Goal: Information Seeking & Learning: Check status

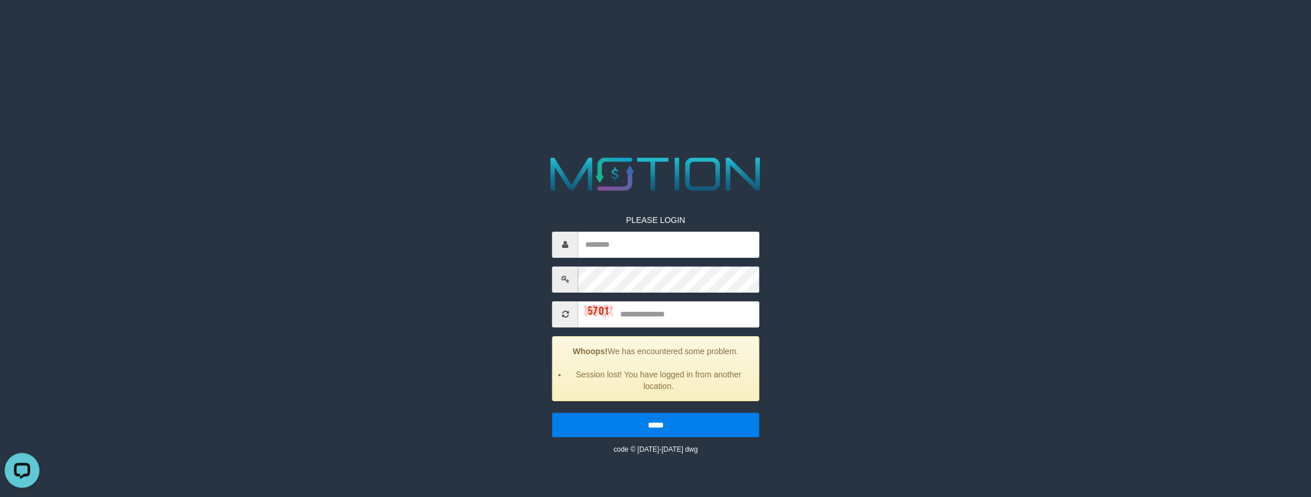
click at [635, 240] on input "text" at bounding box center [668, 245] width 181 height 26
type input "*********"
type input "****"
click at [552, 413] on input "*****" at bounding box center [655, 425] width 207 height 24
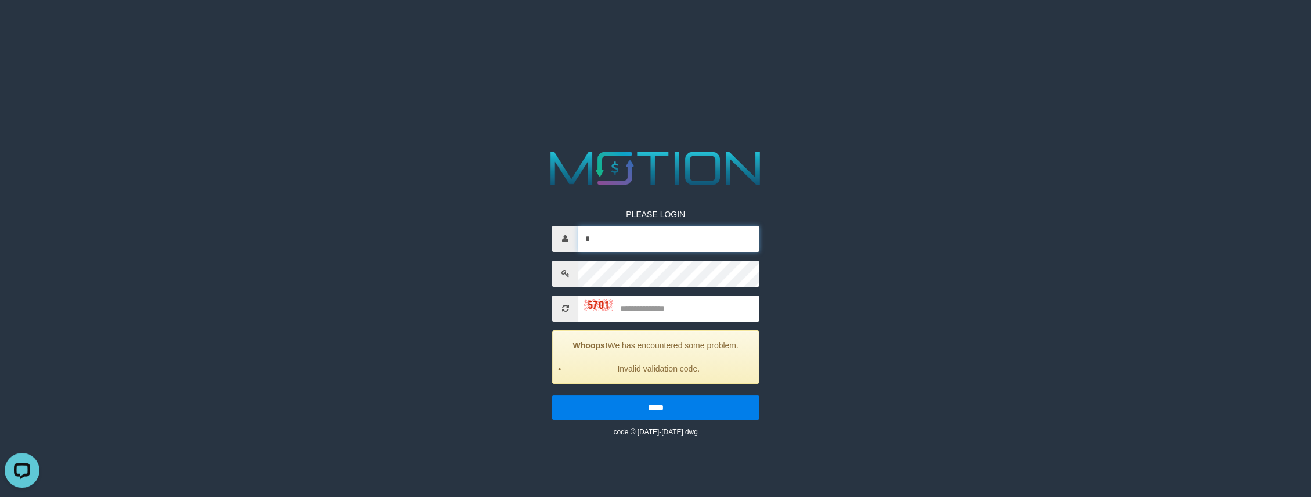
click at [694, 241] on input "*" at bounding box center [668, 239] width 181 height 26
type input "*********"
type input "****"
click at [552, 395] on input "*****" at bounding box center [655, 407] width 207 height 24
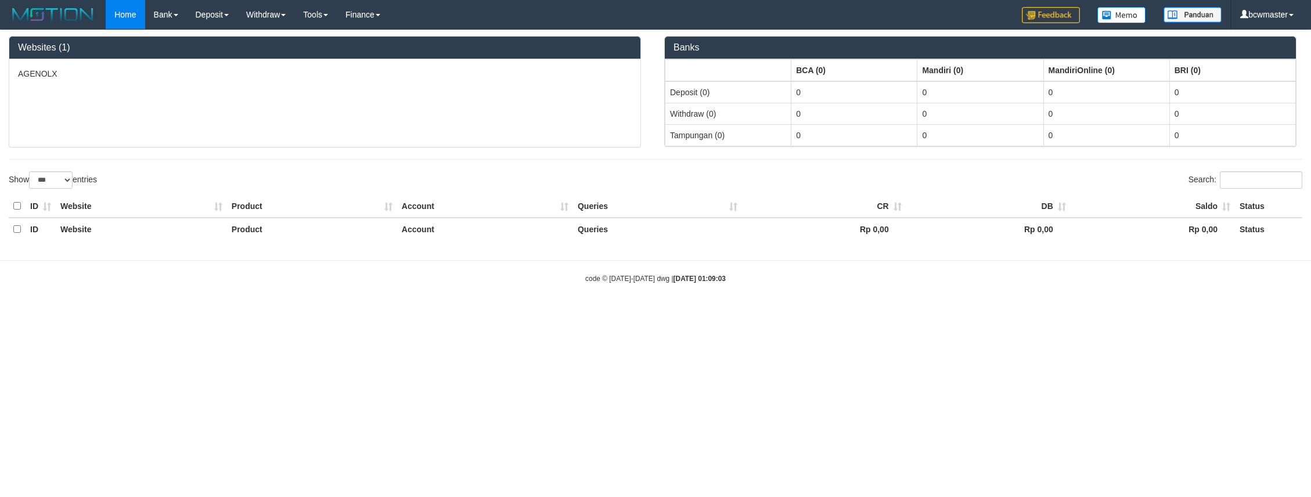
select select "***"
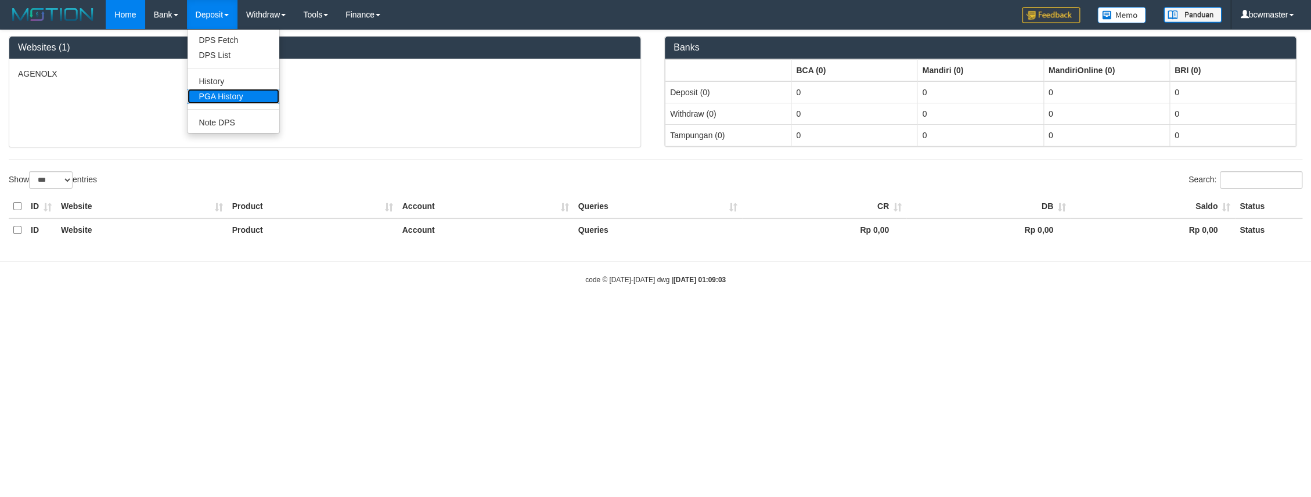
click at [229, 100] on link "PGA History" at bounding box center [233, 96] width 92 height 15
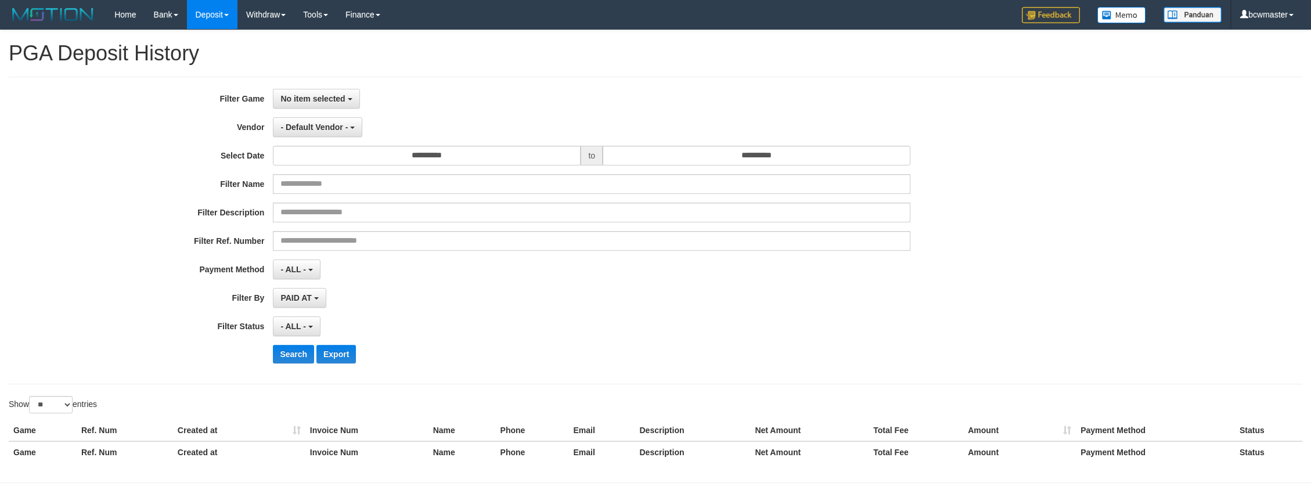
select select
select select "**"
click at [786, 160] on input "**********" at bounding box center [756, 156] width 308 height 20
click at [720, 211] on td "31" at bounding box center [715, 213] width 16 height 17
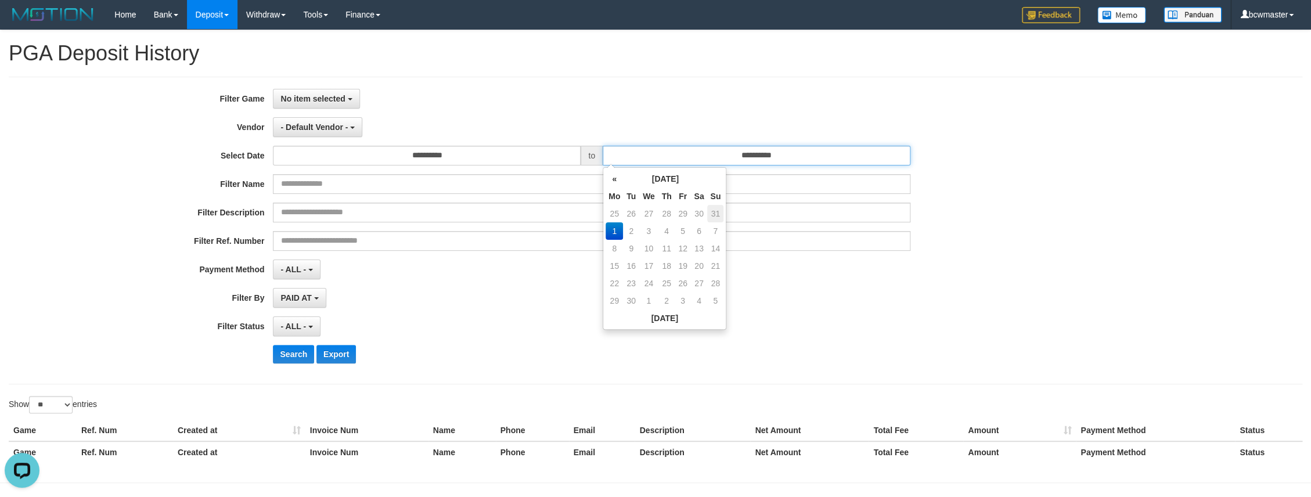
type input "**********"
click at [348, 100] on b "button" at bounding box center [350, 99] width 5 height 2
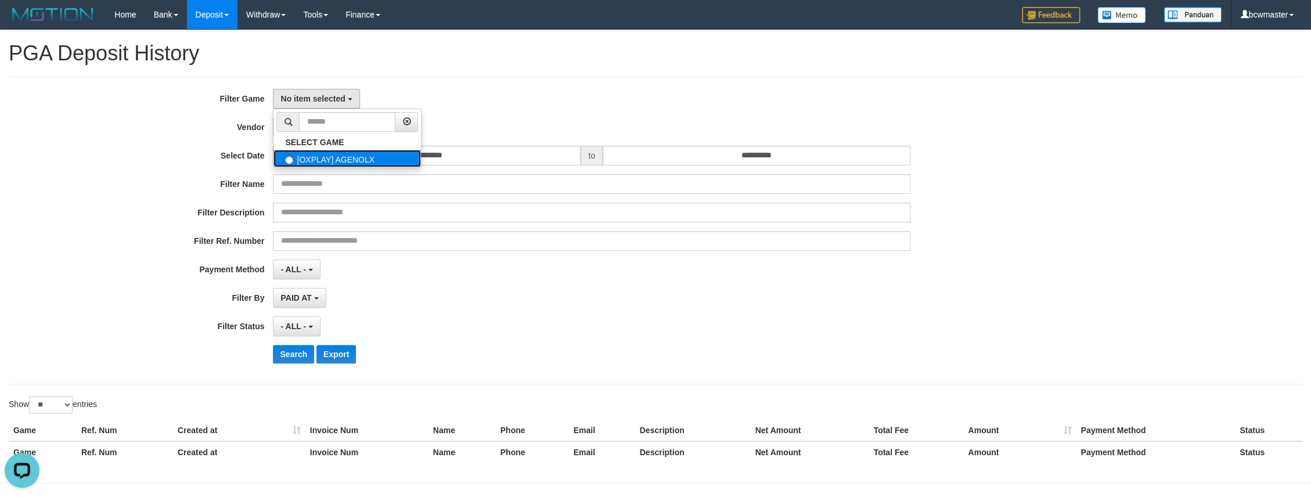
click at [363, 164] on label "[OXPLAY] AGENOLX" at bounding box center [346, 158] width 147 height 17
select select "***"
click at [336, 133] on button "- Default Vendor -" at bounding box center [317, 127] width 89 height 20
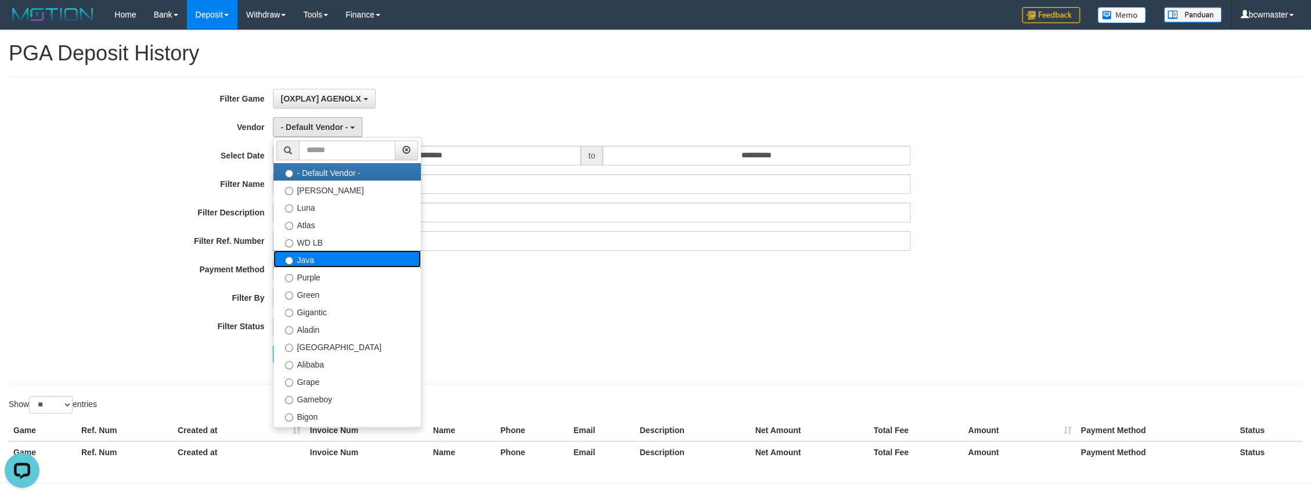
click at [340, 256] on label "Java" at bounding box center [346, 258] width 147 height 17
select select "**********"
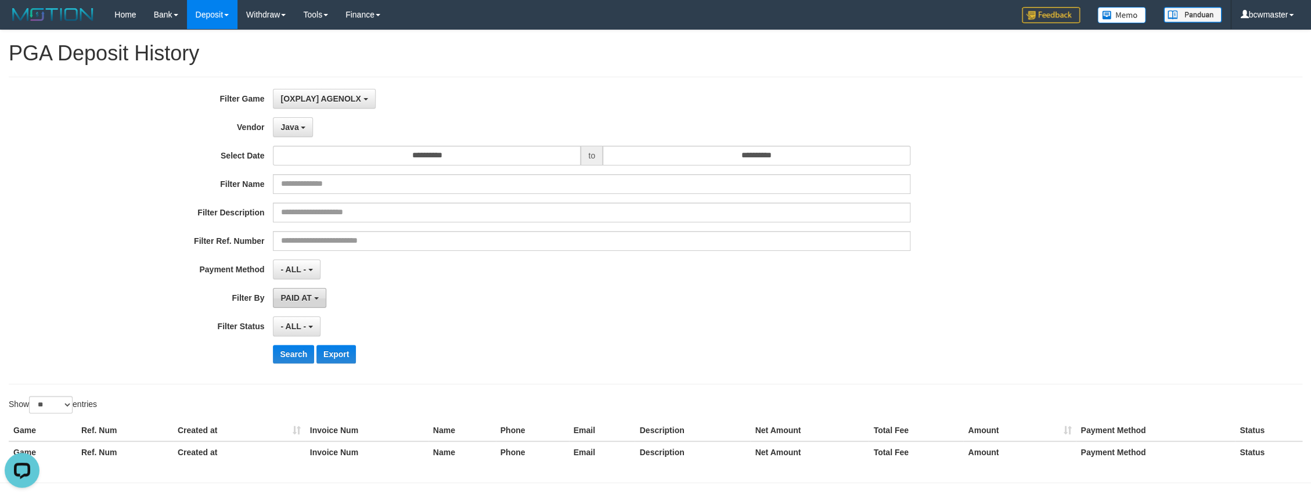
click at [311, 299] on span "PAID AT" at bounding box center [295, 297] width 31 height 9
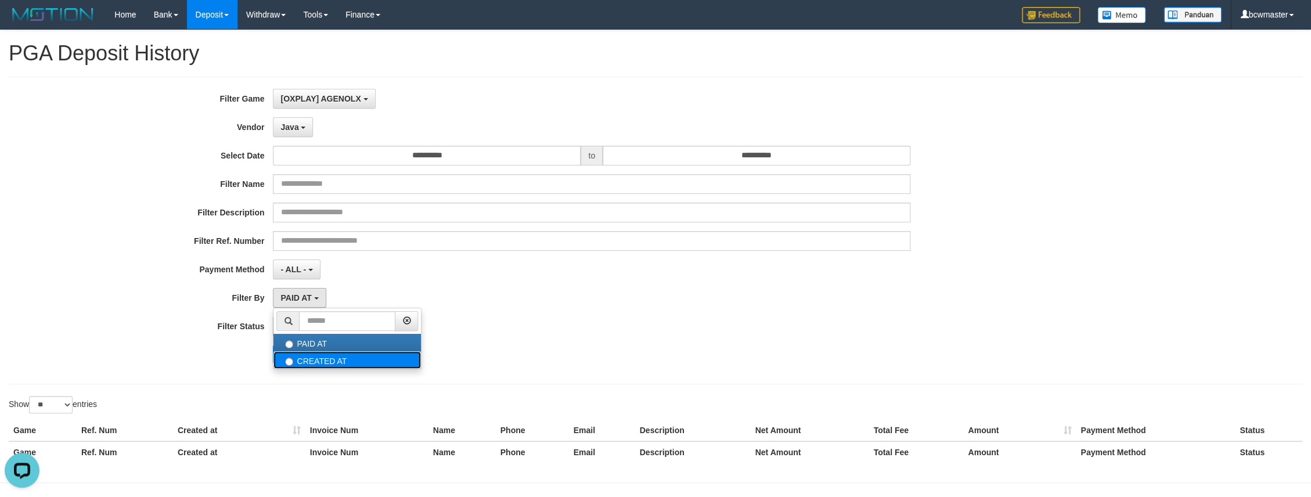
click at [317, 359] on label "CREATED AT" at bounding box center [346, 359] width 147 height 17
select select "*"
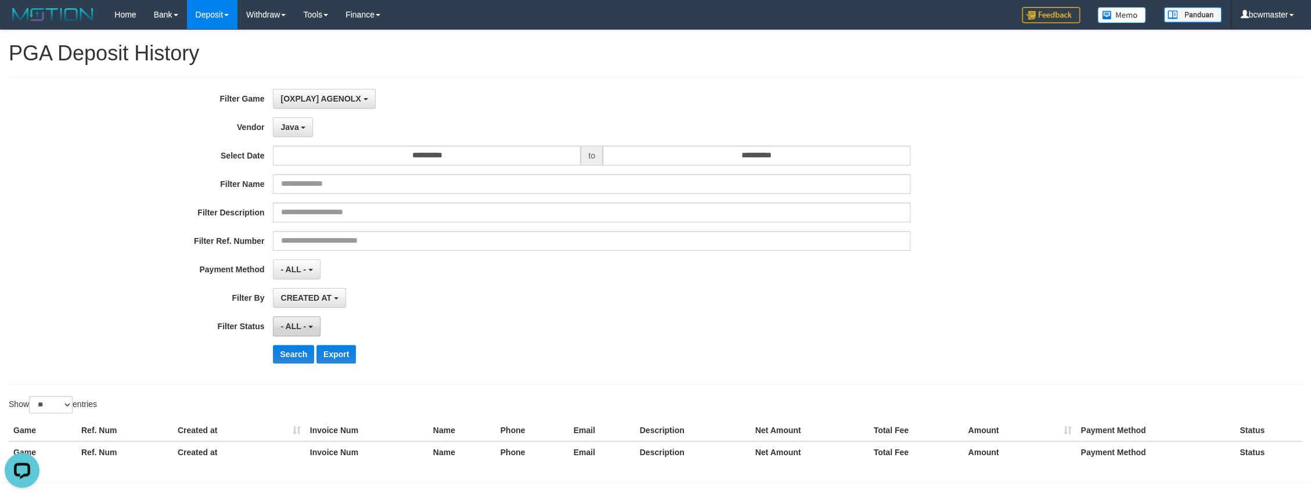
click at [301, 324] on span "- ALL -" at bounding box center [293, 326] width 26 height 9
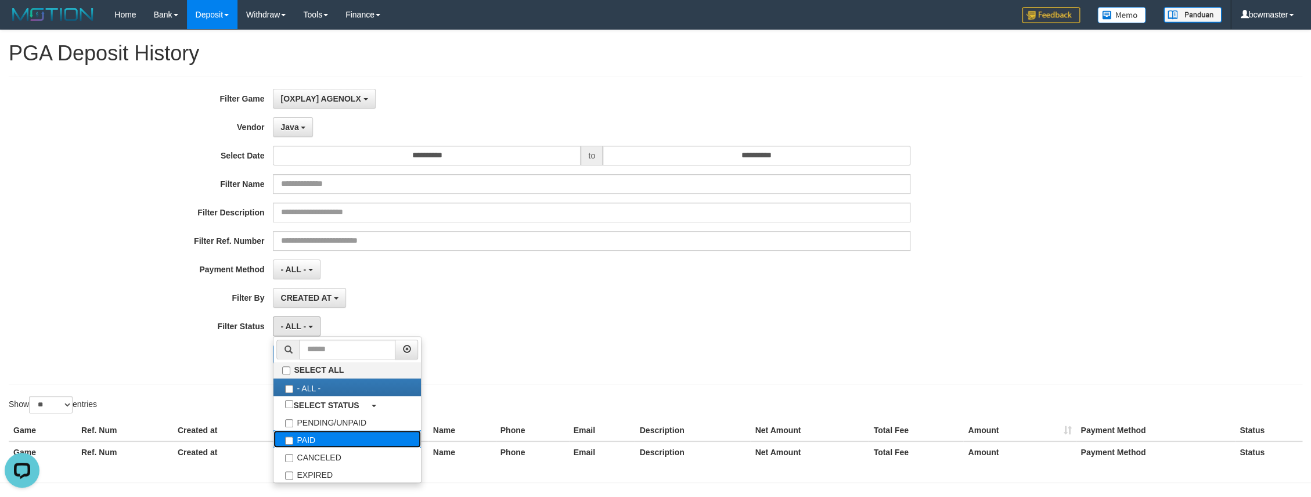
click at [346, 439] on label "PAID" at bounding box center [346, 438] width 147 height 17
select select "*"
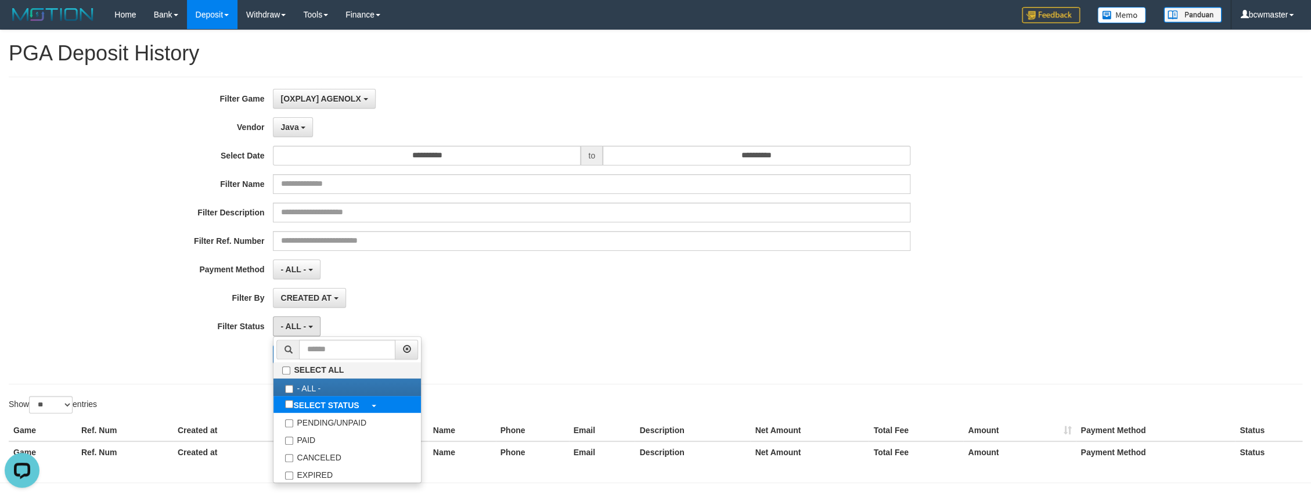
scroll to position [33, 0]
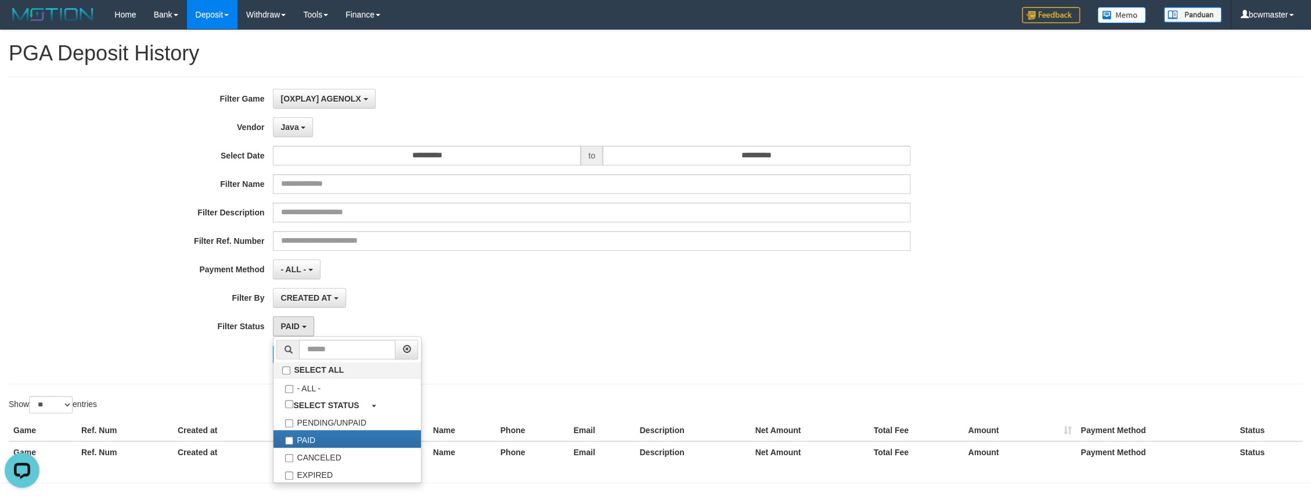
click at [560, 308] on div "CREATED AT PAID AT CREATED AT" at bounding box center [591, 298] width 637 height 20
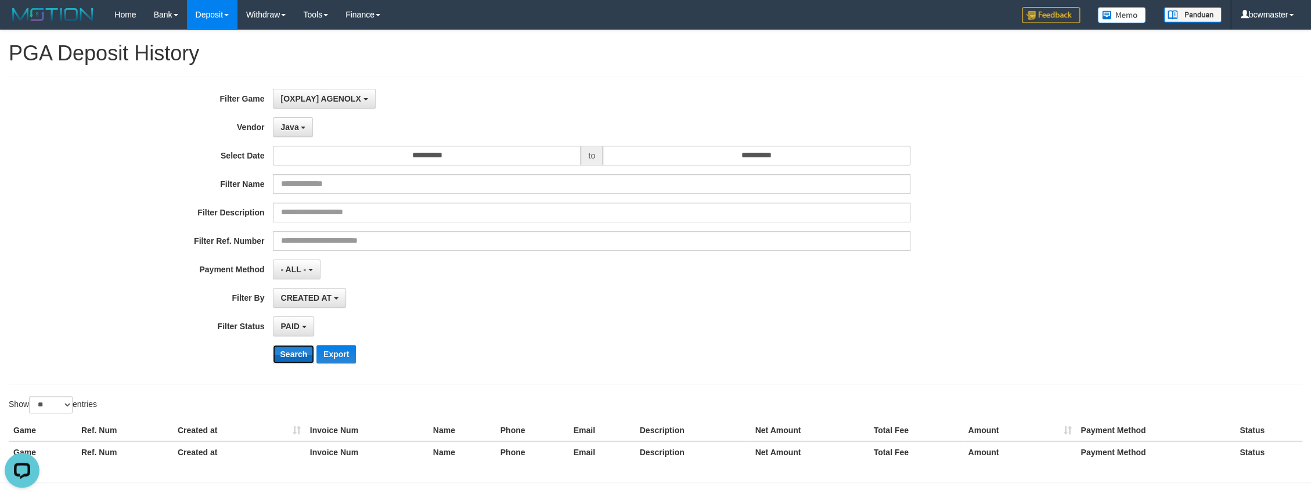
click at [288, 362] on button "Search" at bounding box center [293, 354] width 41 height 19
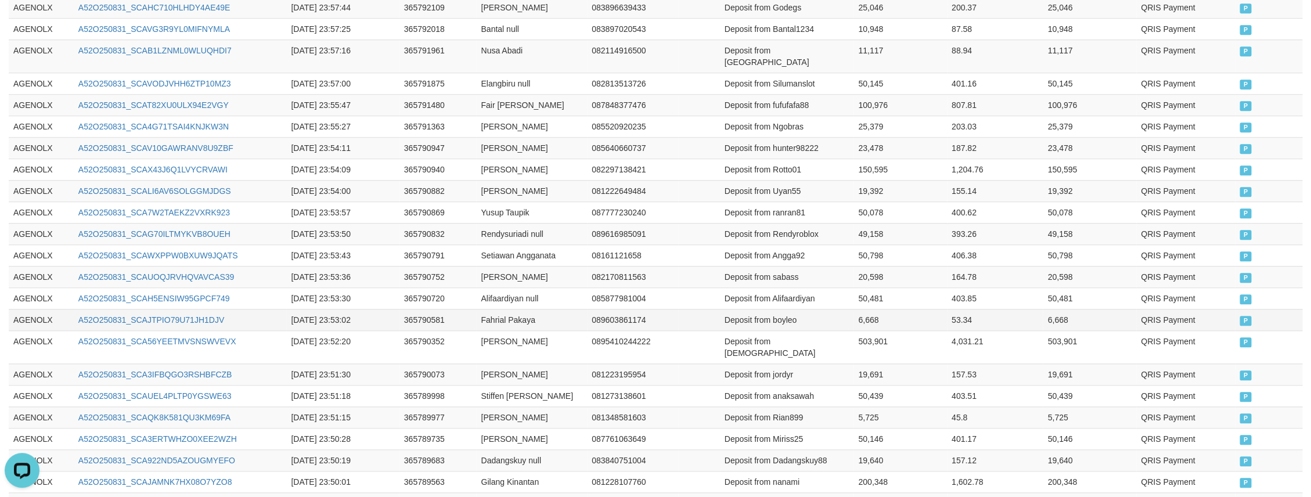
scroll to position [601, 0]
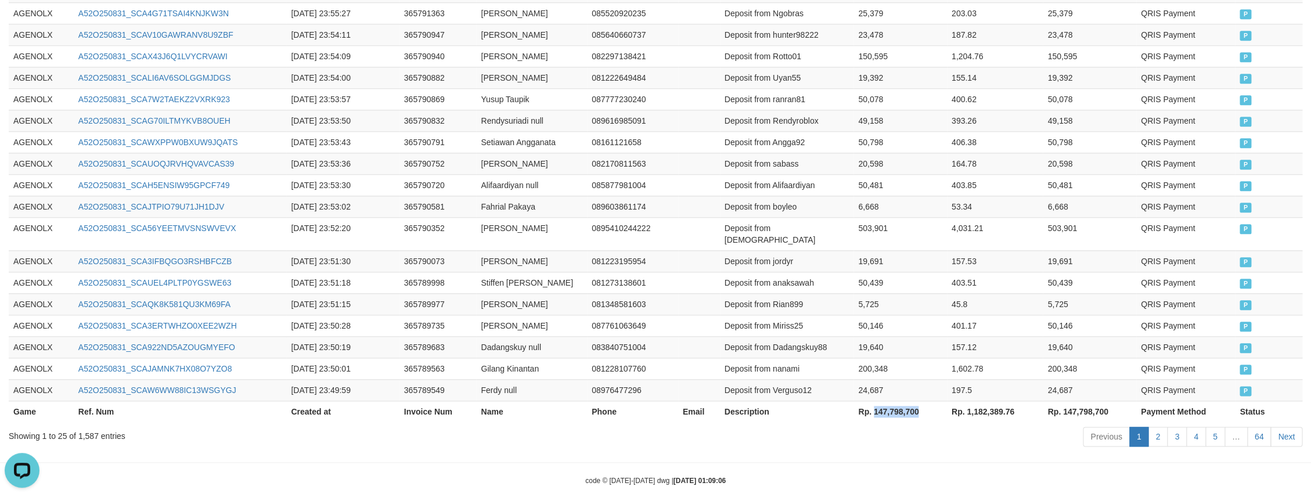
drag, startPoint x: 919, startPoint y: 395, endPoint x: 874, endPoint y: 398, distance: 45.4
click at [874, 400] on th "Rp. 147,798,700" at bounding box center [899, 410] width 93 height 21
copy th "147,798,700"
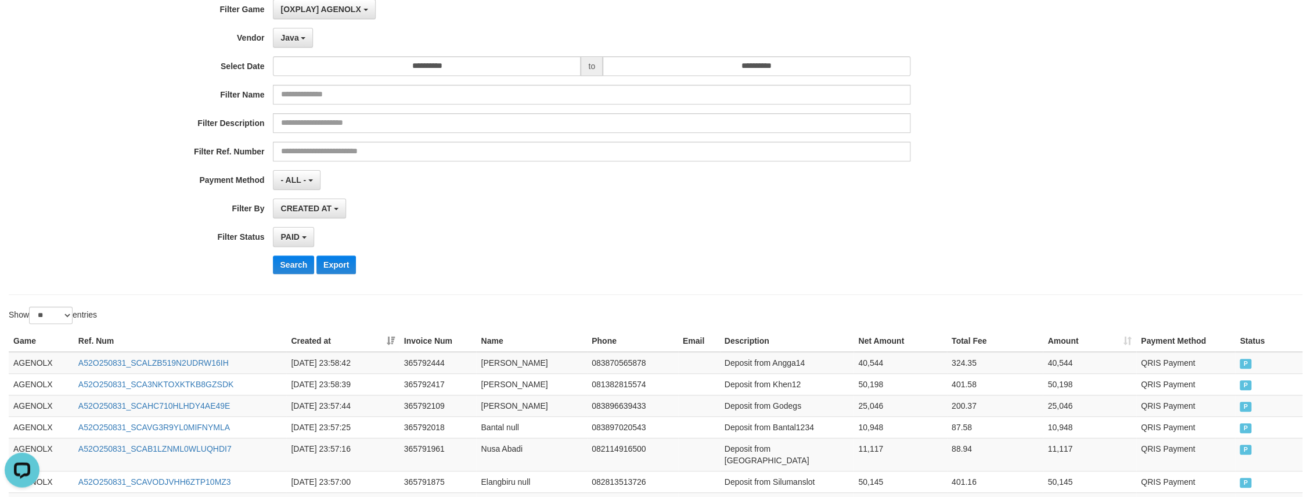
scroll to position [0, 0]
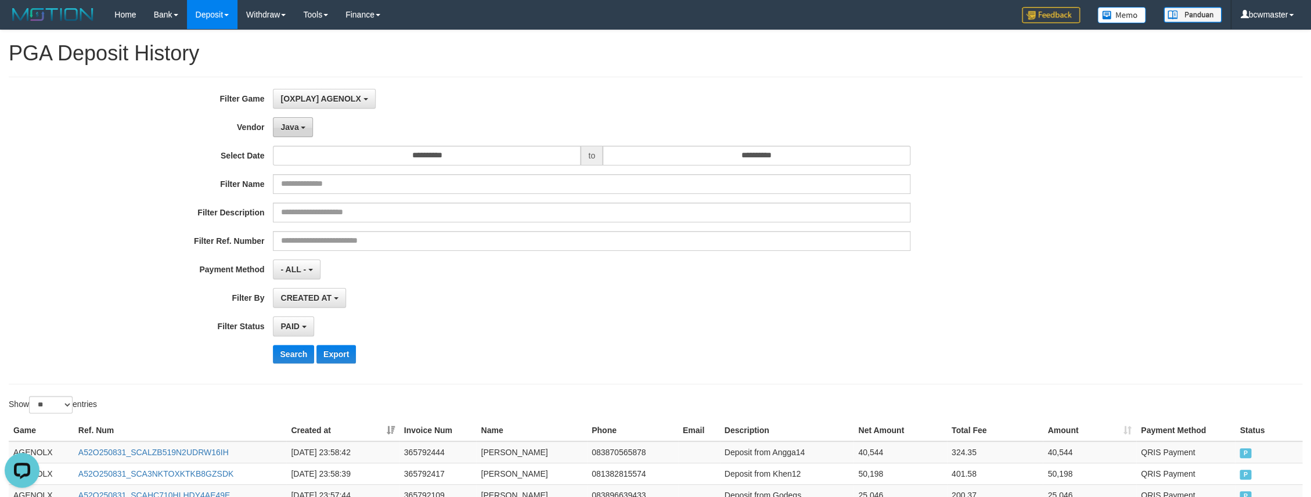
click at [298, 127] on span "Java" at bounding box center [289, 126] width 18 height 9
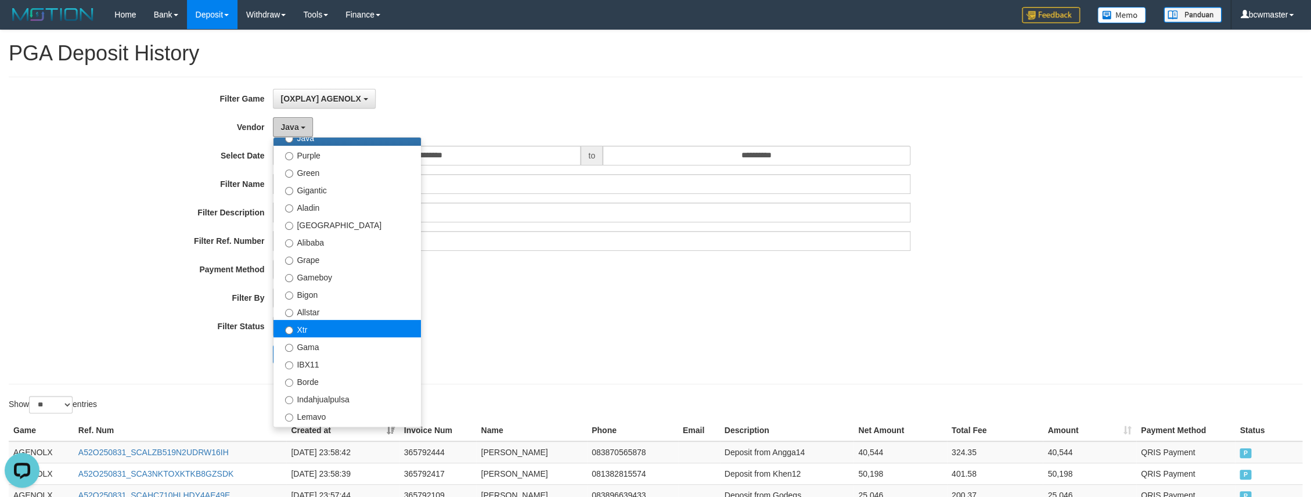
scroll to position [157, 0]
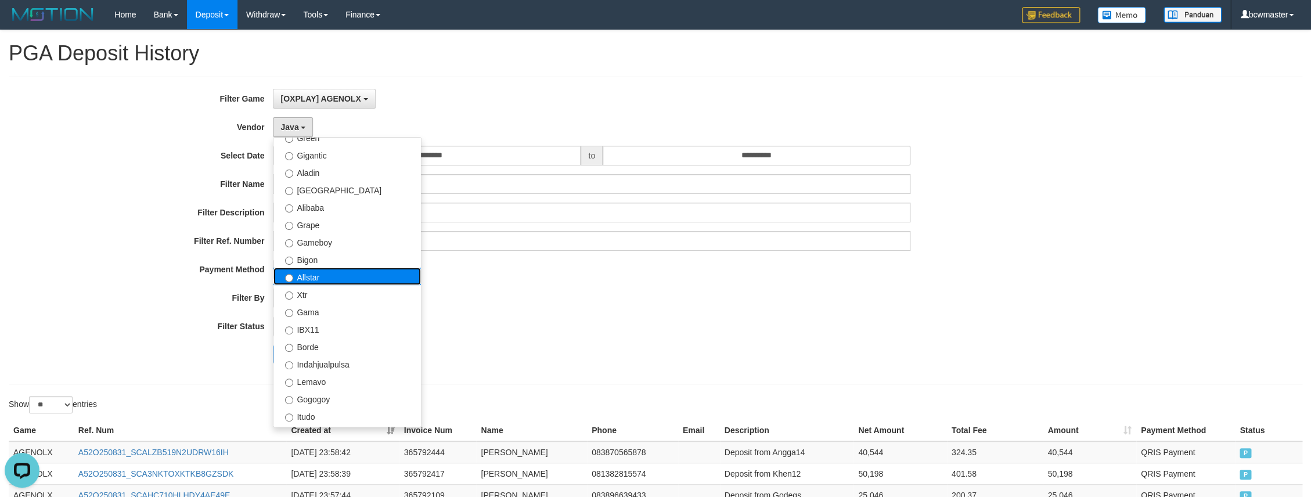
click at [331, 279] on label "Allstar" at bounding box center [346, 276] width 147 height 17
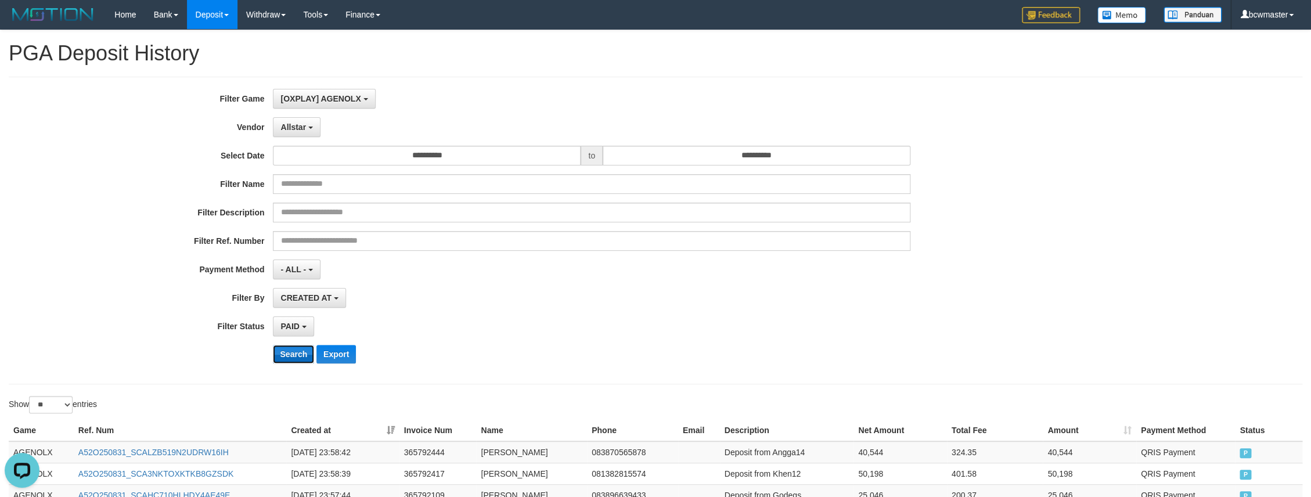
click at [287, 360] on button "Search" at bounding box center [293, 354] width 41 height 19
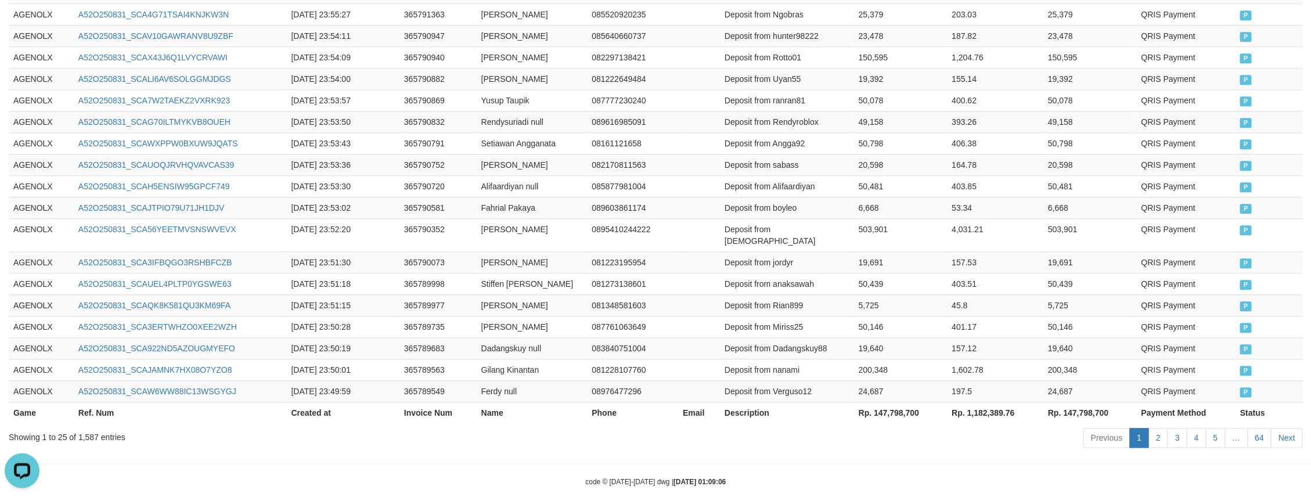
scroll to position [601, 0]
drag, startPoint x: 930, startPoint y: 398, endPoint x: 872, endPoint y: 398, distance: 58.0
click at [872, 400] on th "Rp. 147,798,700" at bounding box center [899, 410] width 93 height 21
copy th "147,798,700"
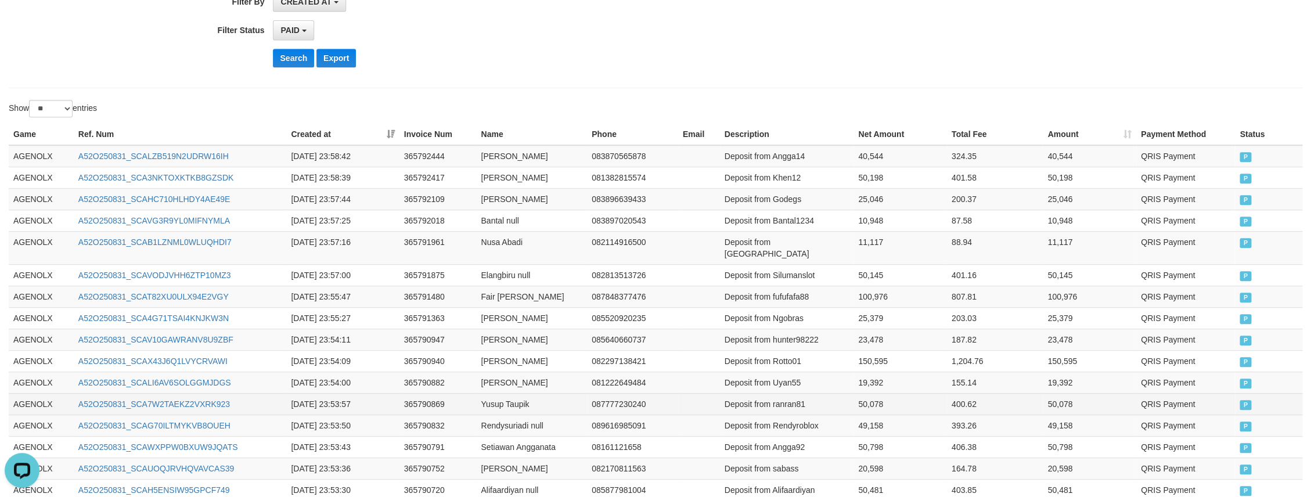
scroll to position [52, 0]
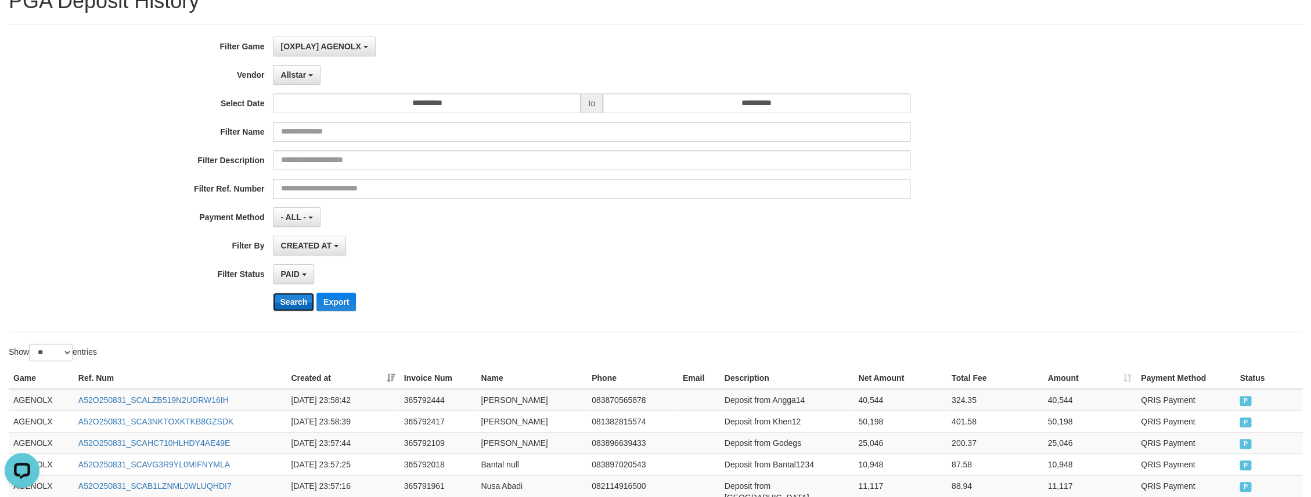
click at [285, 300] on button "Search" at bounding box center [293, 302] width 41 height 19
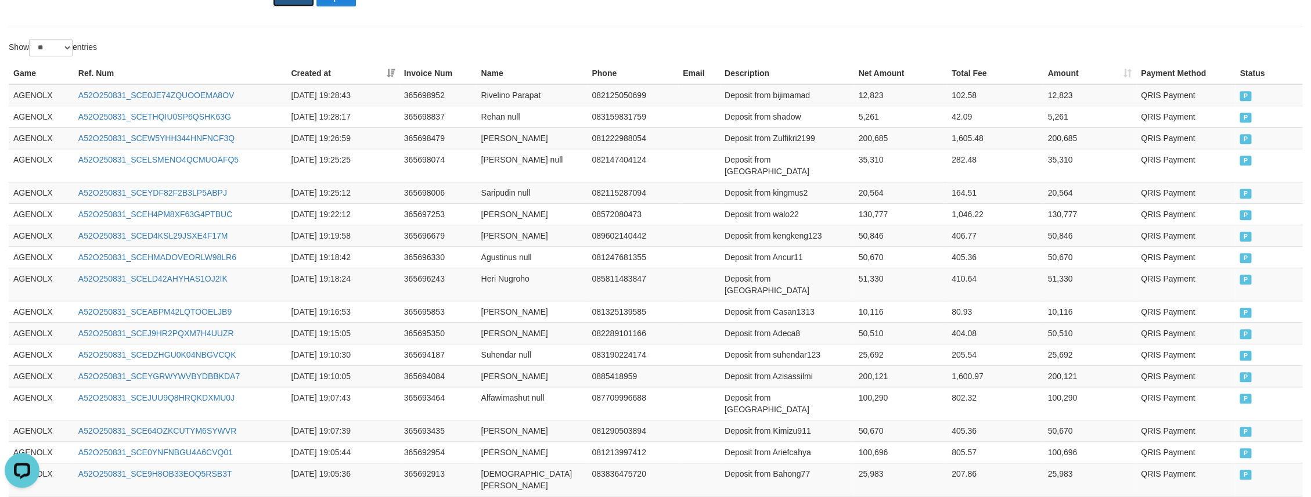
scroll to position [601, 0]
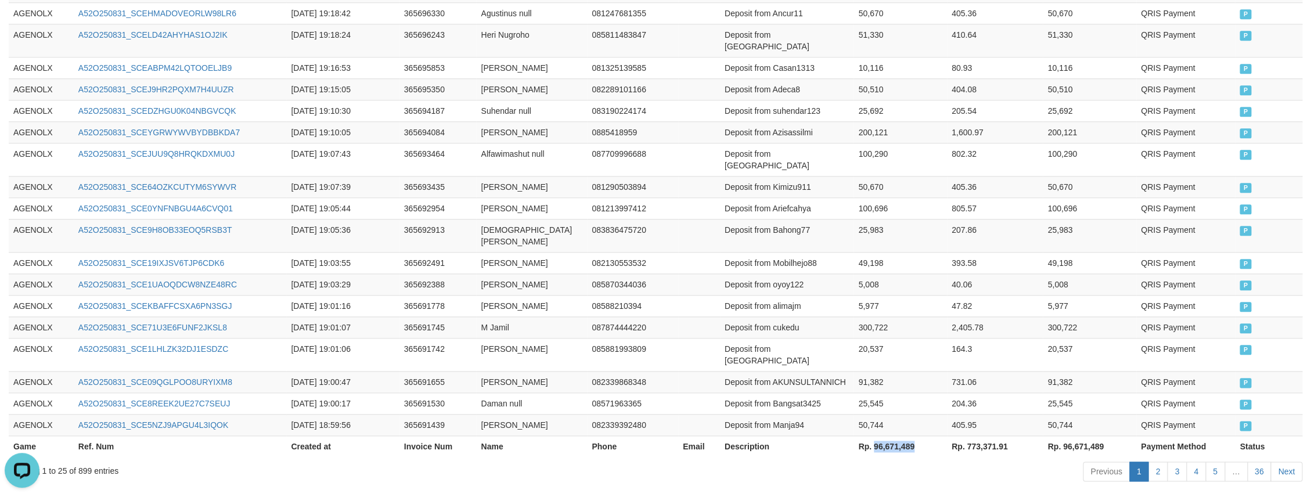
drag, startPoint x: 916, startPoint y: 396, endPoint x: 874, endPoint y: 403, distance: 42.8
click at [874, 435] on th "Rp. 96,671,489" at bounding box center [899, 445] width 93 height 21
copy th "96,671,489"
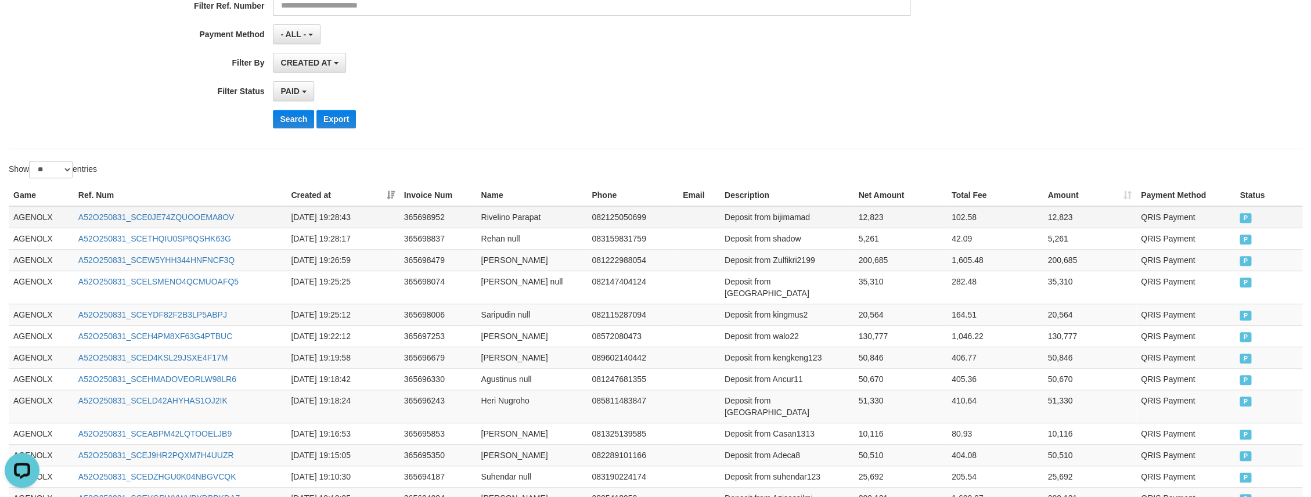
scroll to position [0, 0]
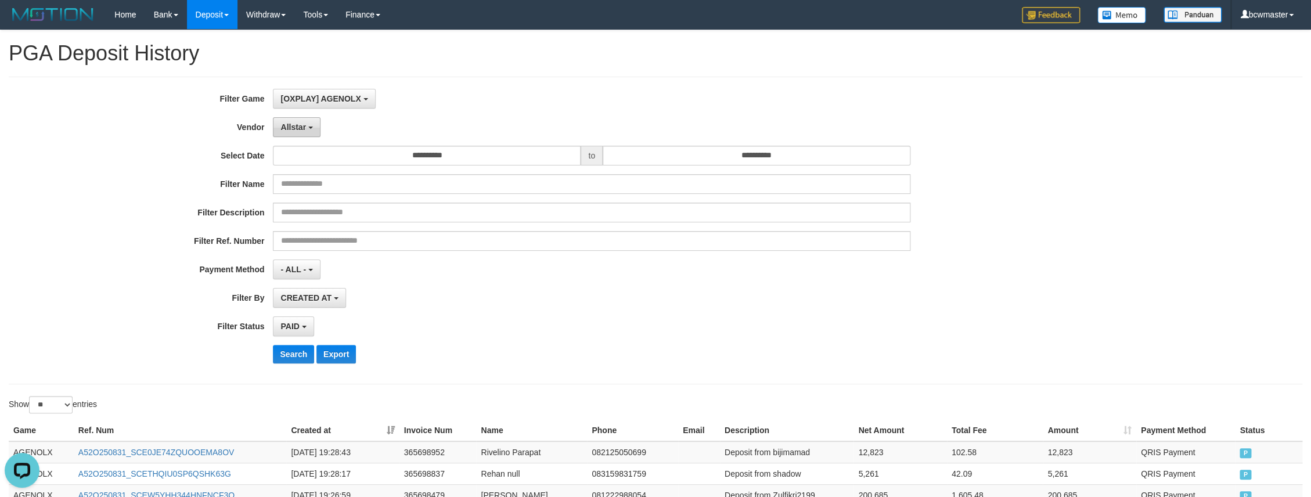
click at [291, 125] on span "Allstar" at bounding box center [293, 126] width 26 height 9
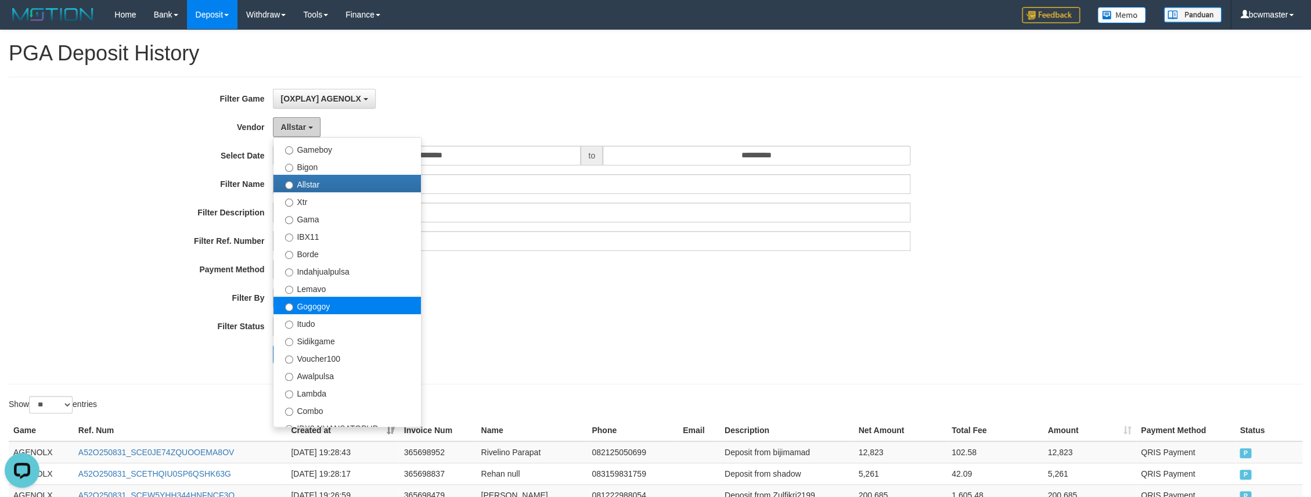
scroll to position [261, 0]
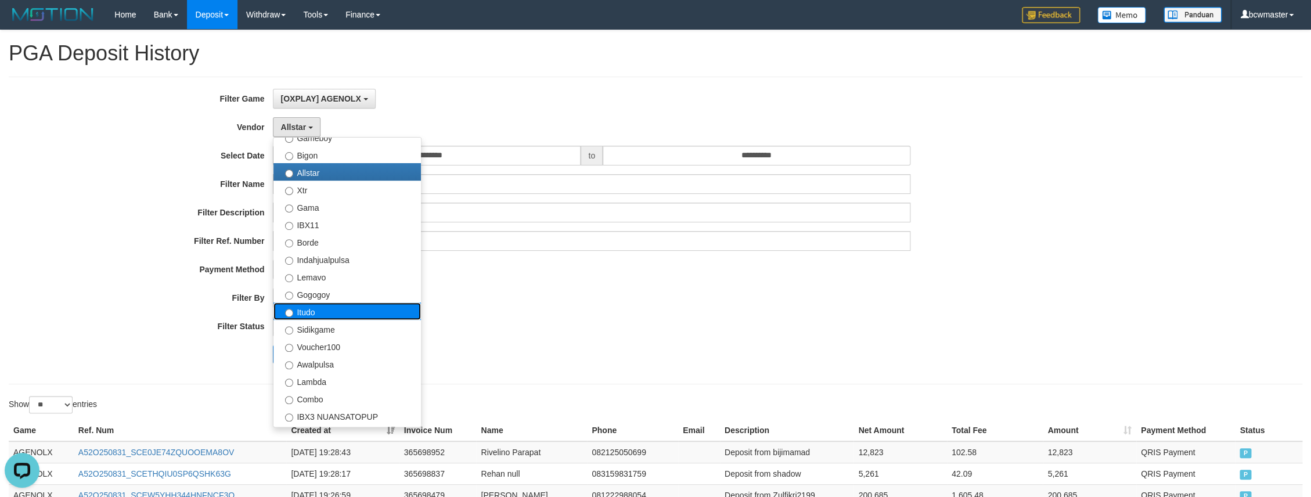
click at [352, 316] on label "Itudo" at bounding box center [346, 310] width 147 height 17
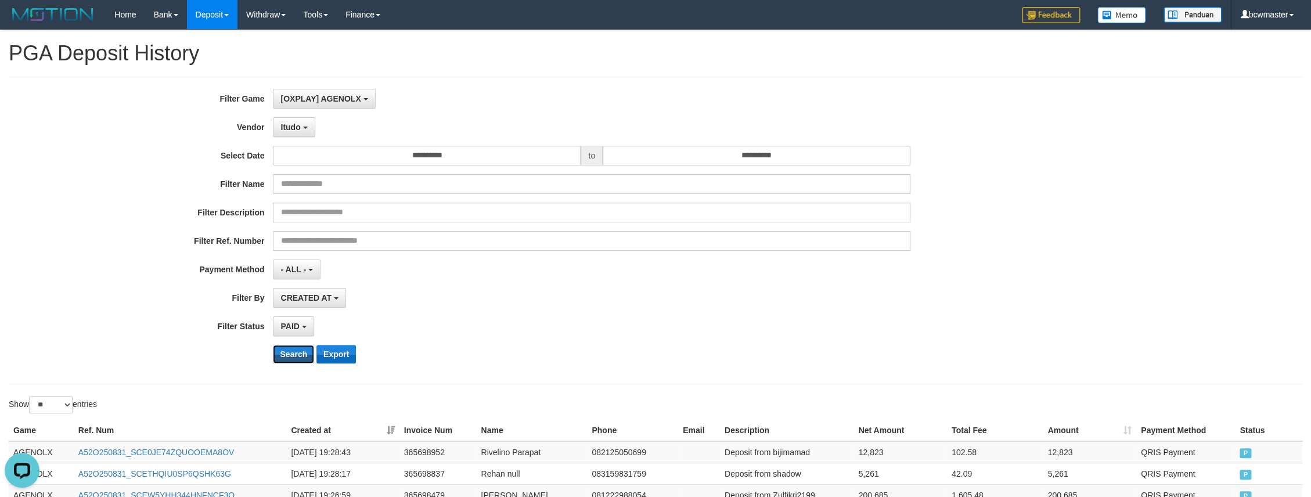
drag, startPoint x: 291, startPoint y: 353, endPoint x: 341, endPoint y: 356, distance: 50.6
click at [291, 353] on button "Search" at bounding box center [293, 354] width 41 height 19
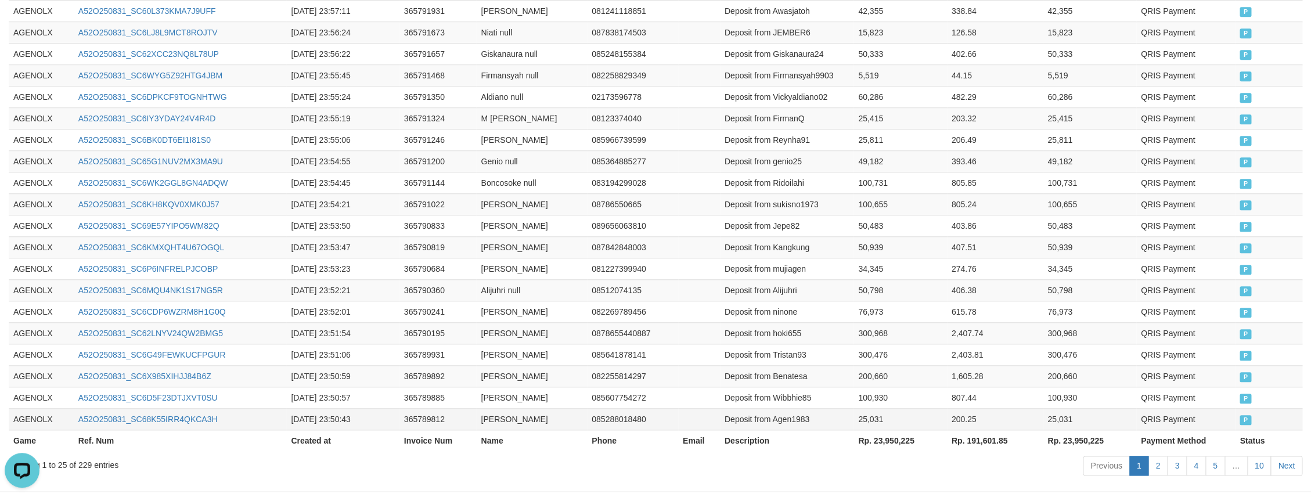
scroll to position [601, 0]
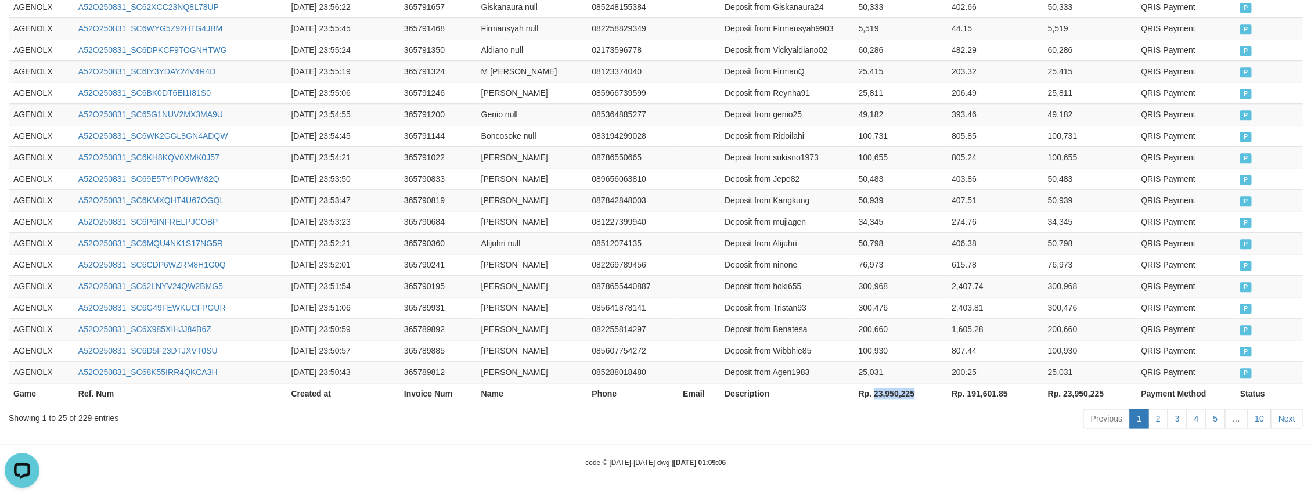
drag, startPoint x: 919, startPoint y: 396, endPoint x: 874, endPoint y: 400, distance: 46.0
click at [874, 400] on th "Rp. 23,950,225" at bounding box center [899, 393] width 93 height 21
copy th "23,950,225"
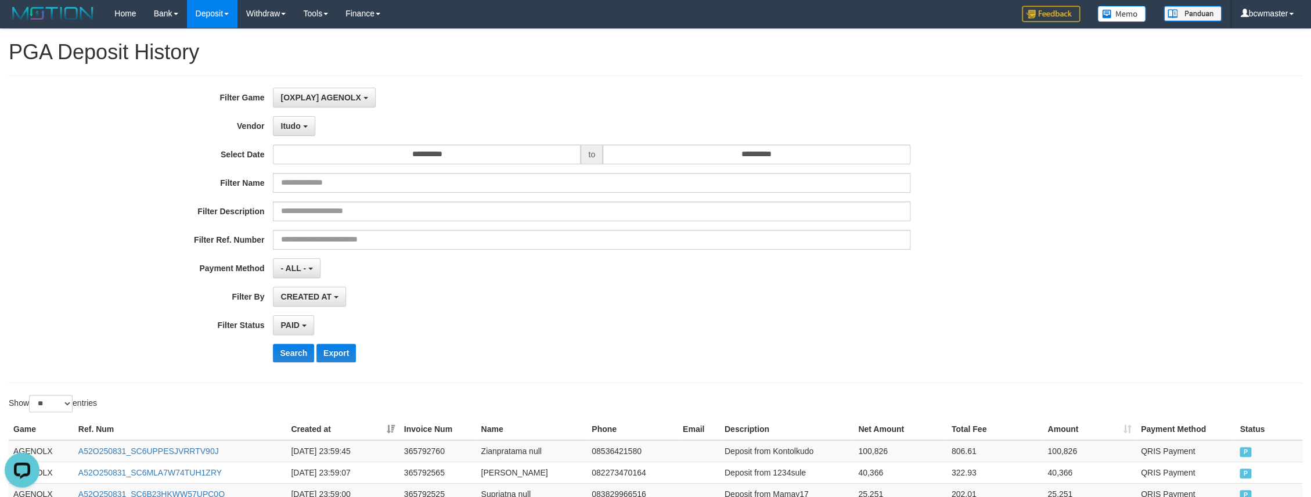
scroll to position [0, 0]
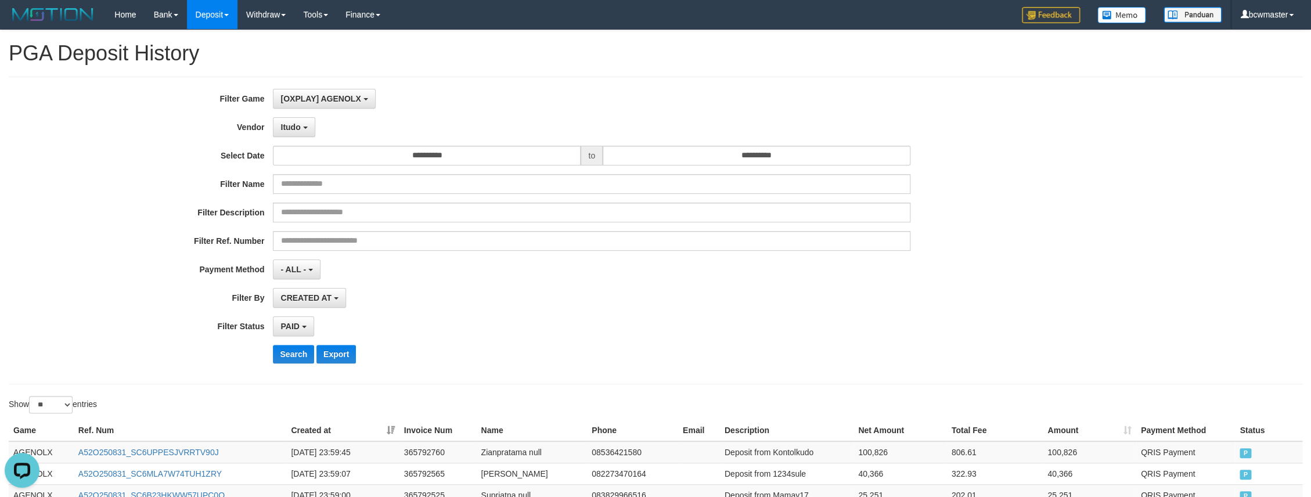
click at [299, 118] on div "**********" at bounding box center [546, 230] width 1092 height 283
click at [293, 130] on span "Itudo" at bounding box center [290, 126] width 20 height 9
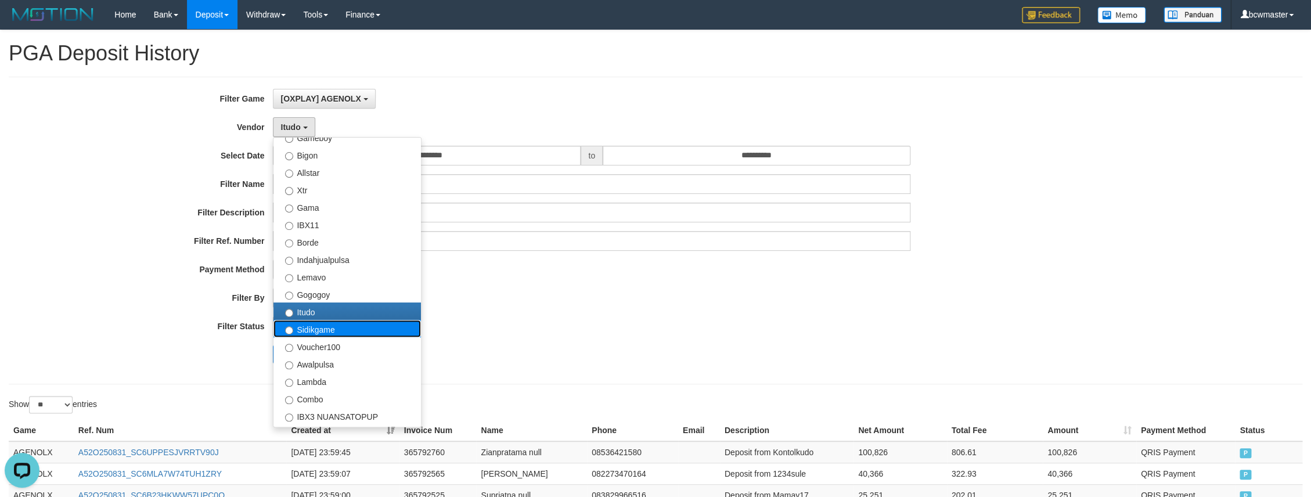
click at [358, 331] on label "Sidikgame" at bounding box center [346, 328] width 147 height 17
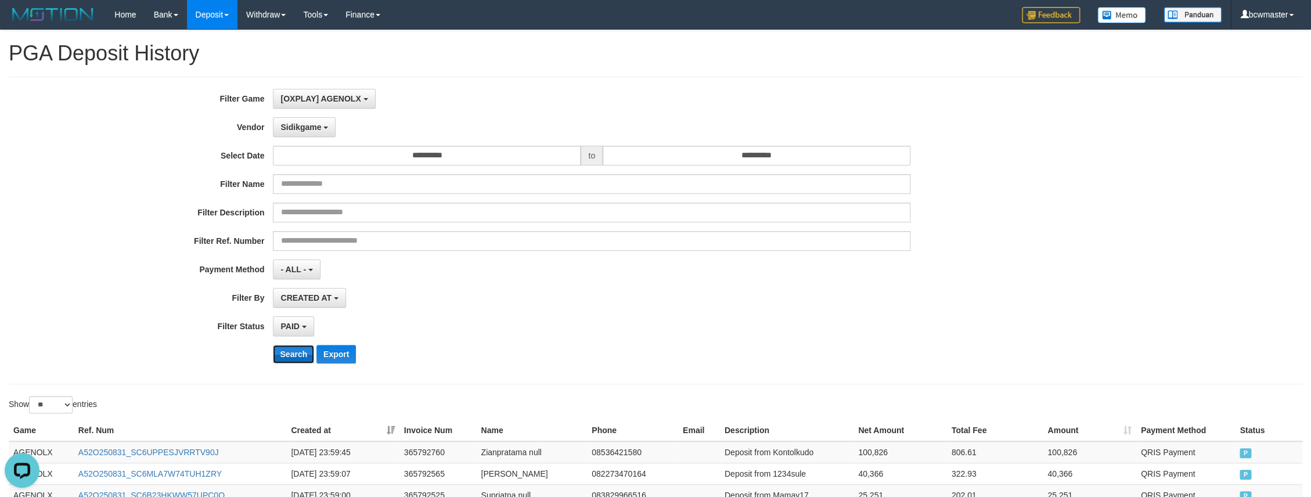
click at [287, 359] on button "Search" at bounding box center [293, 354] width 41 height 19
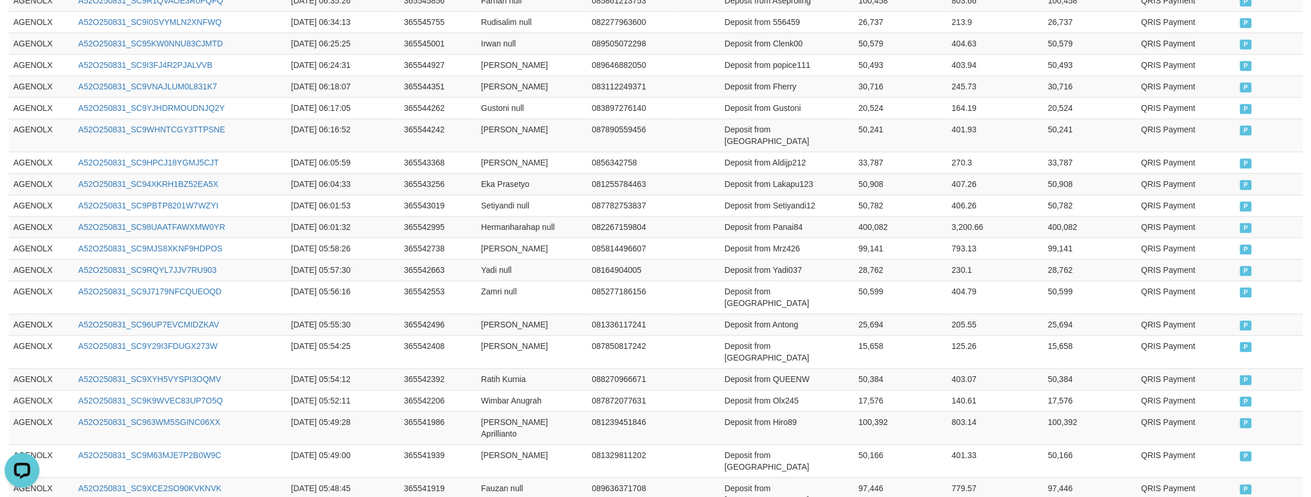
scroll to position [612, 0]
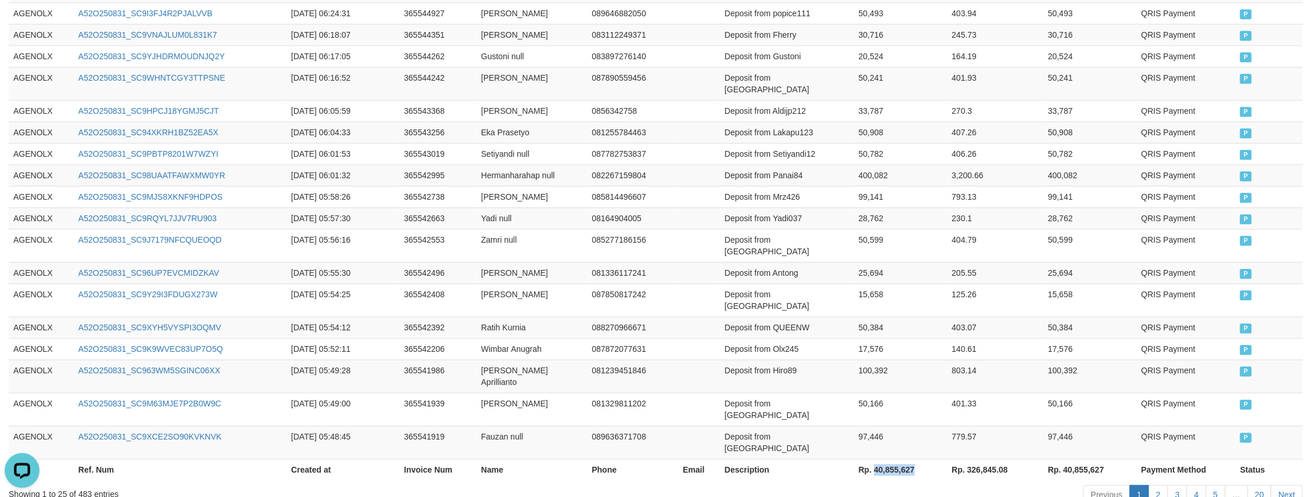
drag, startPoint x: 915, startPoint y: 396, endPoint x: 874, endPoint y: 400, distance: 41.4
click at [874, 459] on th "Rp. 40,855,627" at bounding box center [899, 469] width 93 height 21
copy th "40,855,627"
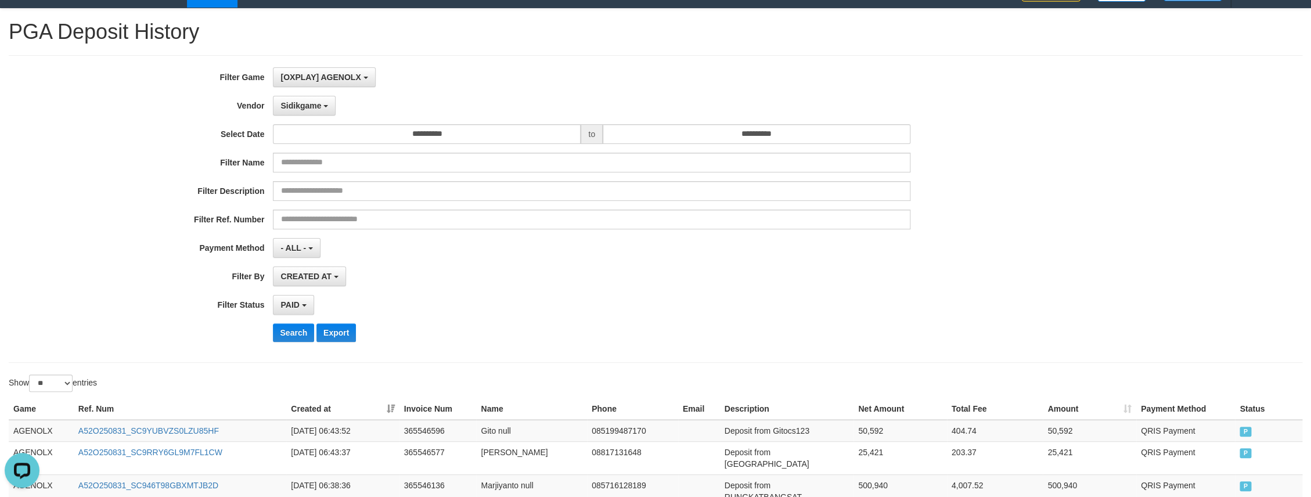
scroll to position [3, 0]
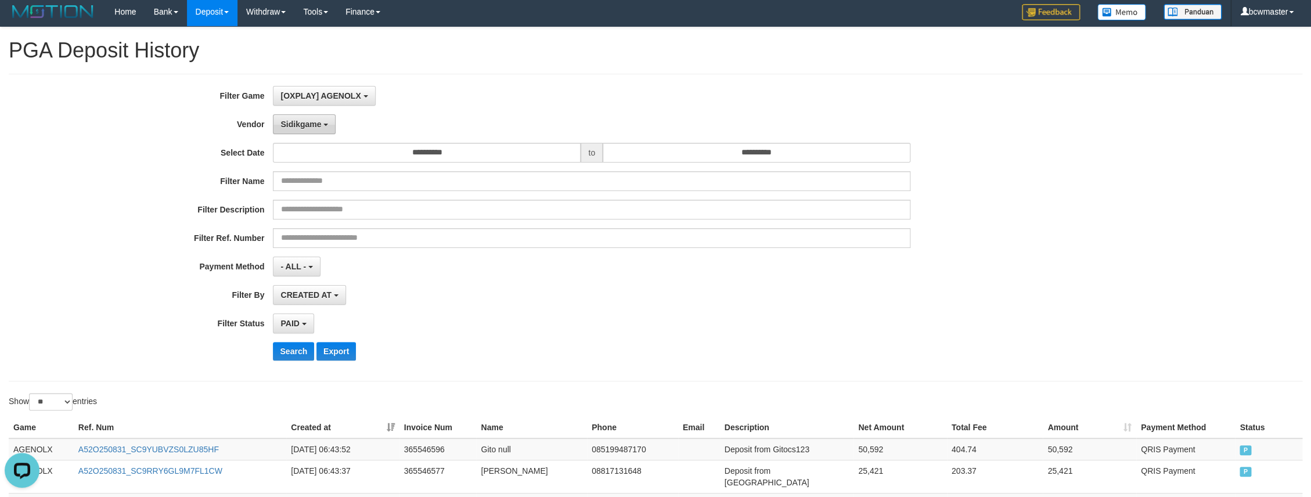
click at [323, 128] on button "Sidikgame" at bounding box center [304, 124] width 63 height 20
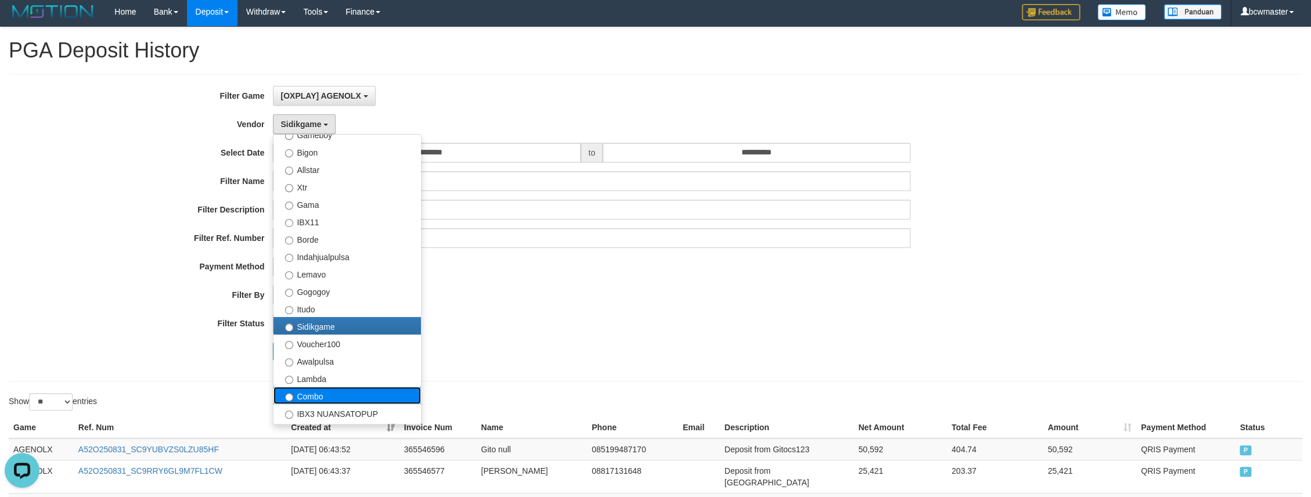
click at [344, 397] on label "Combo" at bounding box center [346, 395] width 147 height 17
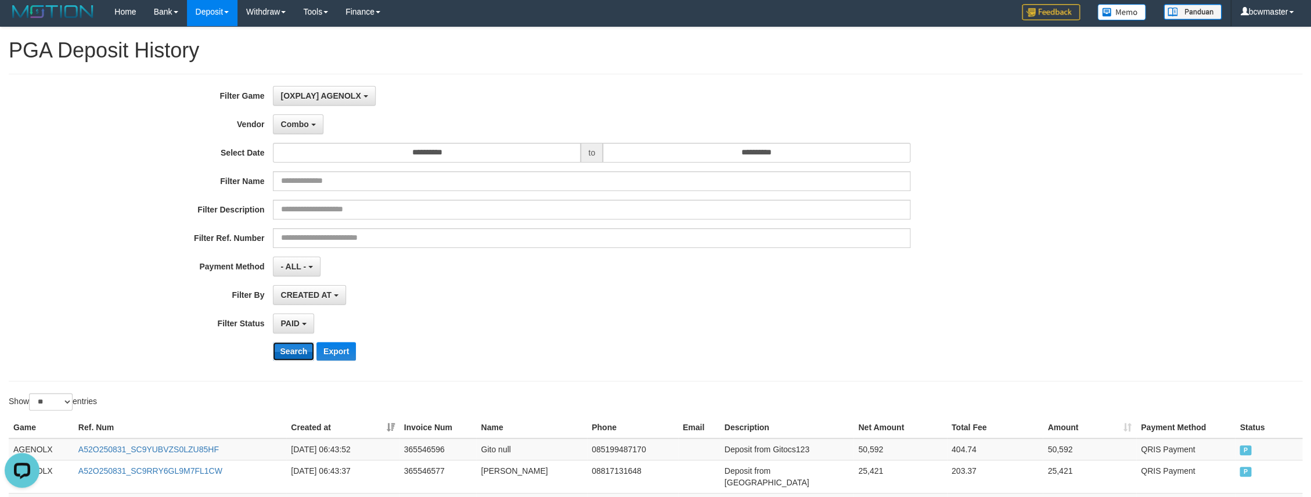
click at [284, 353] on button "Search" at bounding box center [293, 351] width 41 height 19
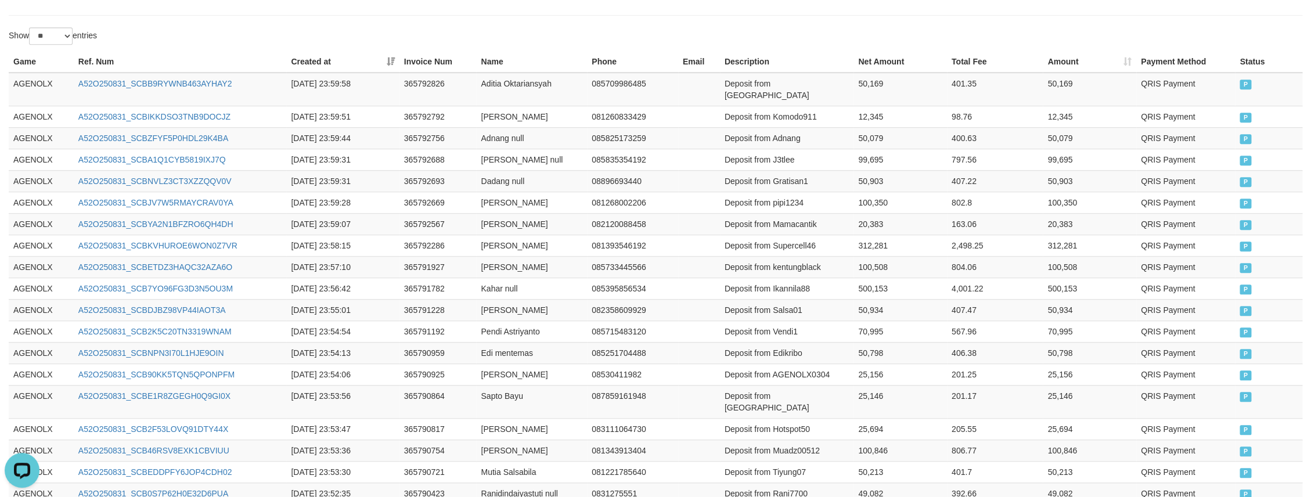
scroll to position [601, 0]
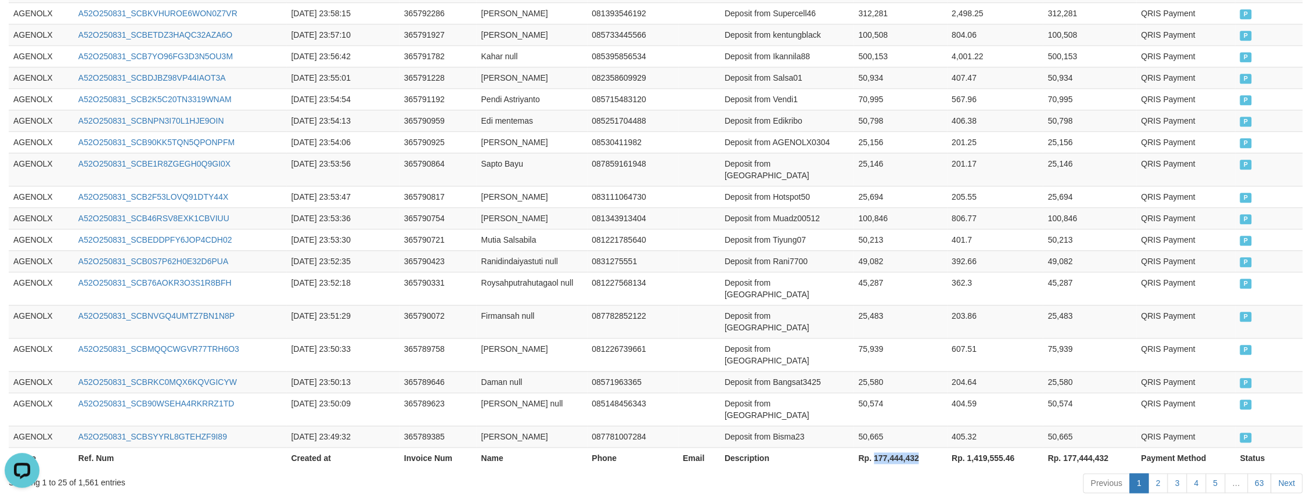
drag, startPoint x: 922, startPoint y: 397, endPoint x: 874, endPoint y: 399, distance: 47.7
click at [874, 447] on th "Rp. 177,444,432" at bounding box center [899, 457] width 93 height 21
copy th "177,444,432"
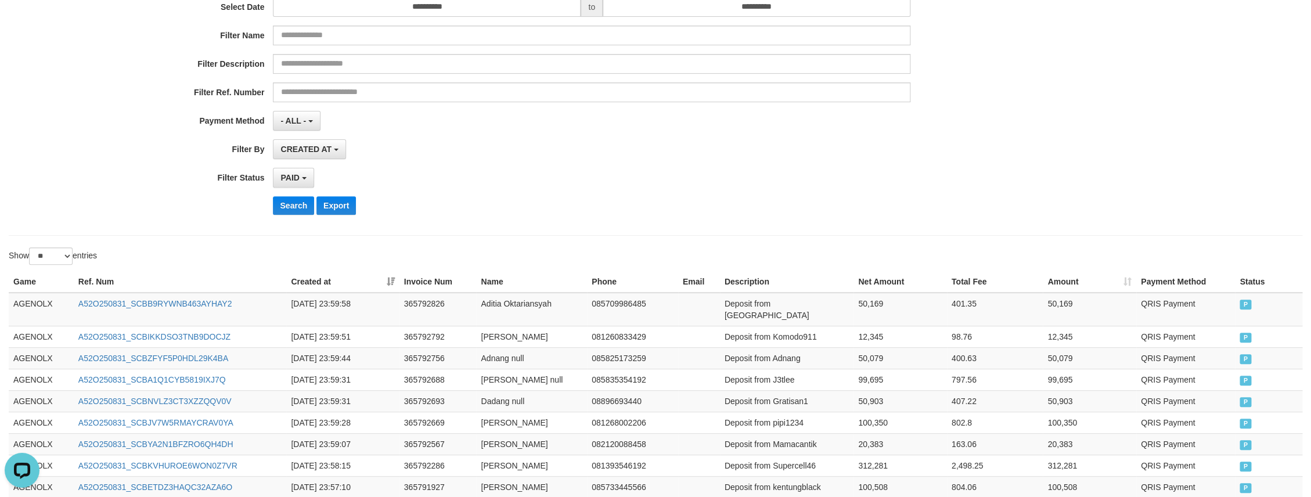
scroll to position [0, 0]
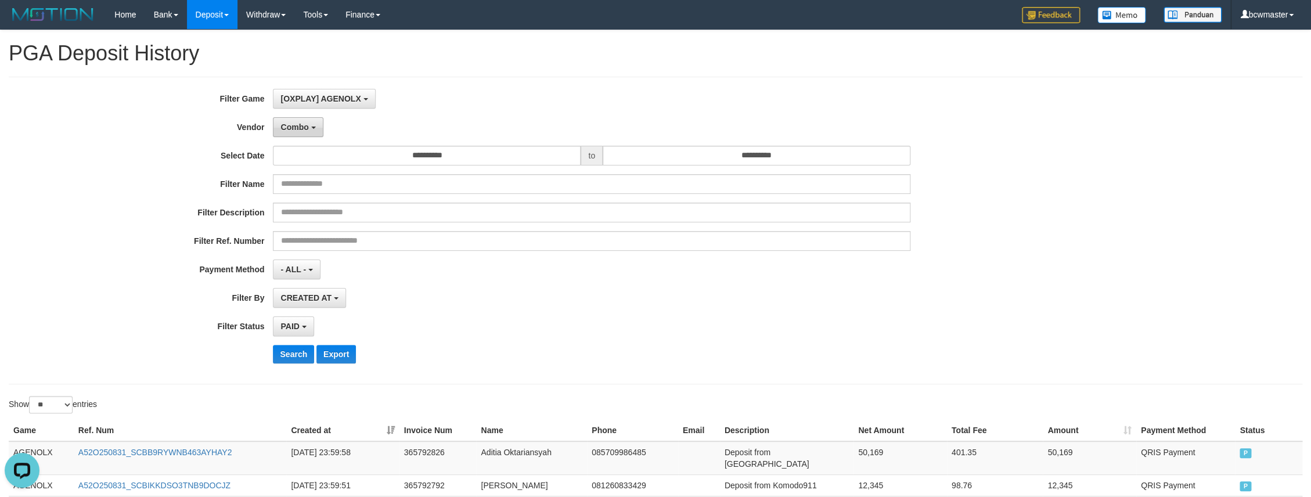
click at [290, 125] on span "Combo" at bounding box center [294, 126] width 28 height 9
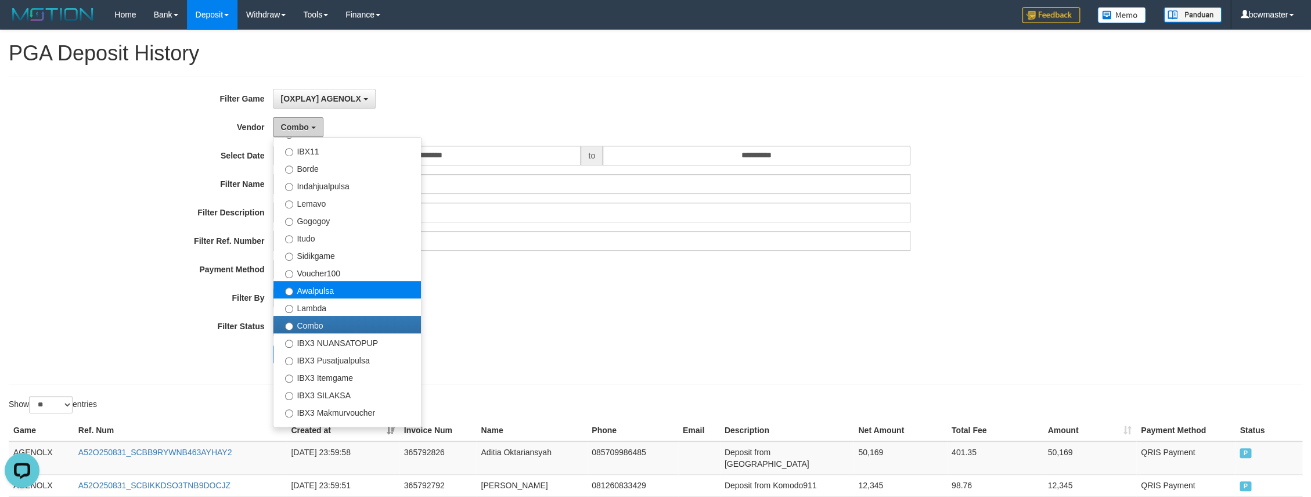
scroll to position [381, 0]
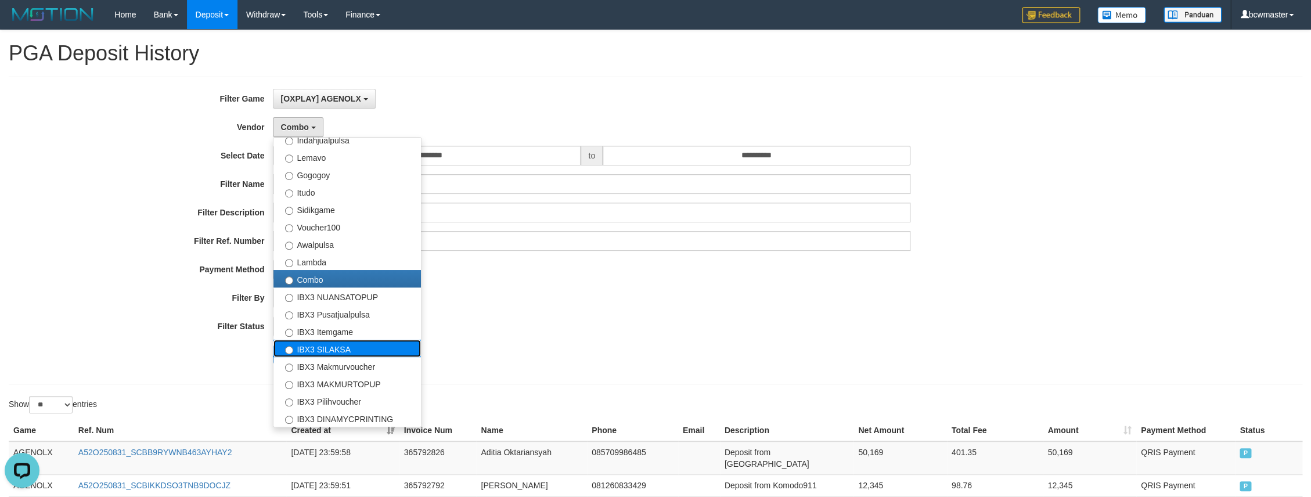
click at [360, 351] on label "IBX3 SILAKSA" at bounding box center [346, 348] width 147 height 17
select select "**********"
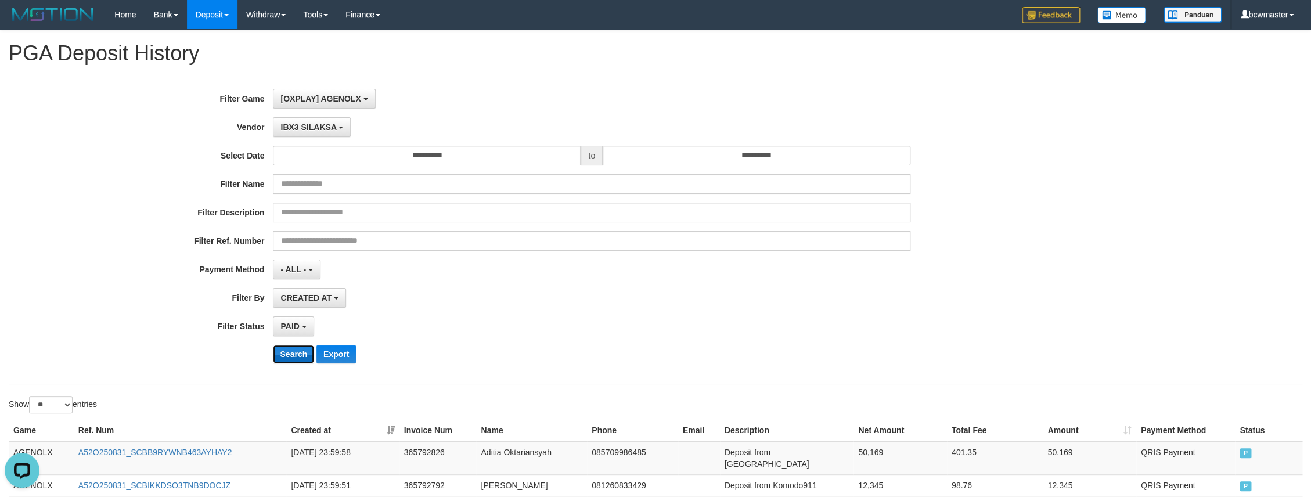
click at [280, 358] on button "Search" at bounding box center [293, 354] width 41 height 19
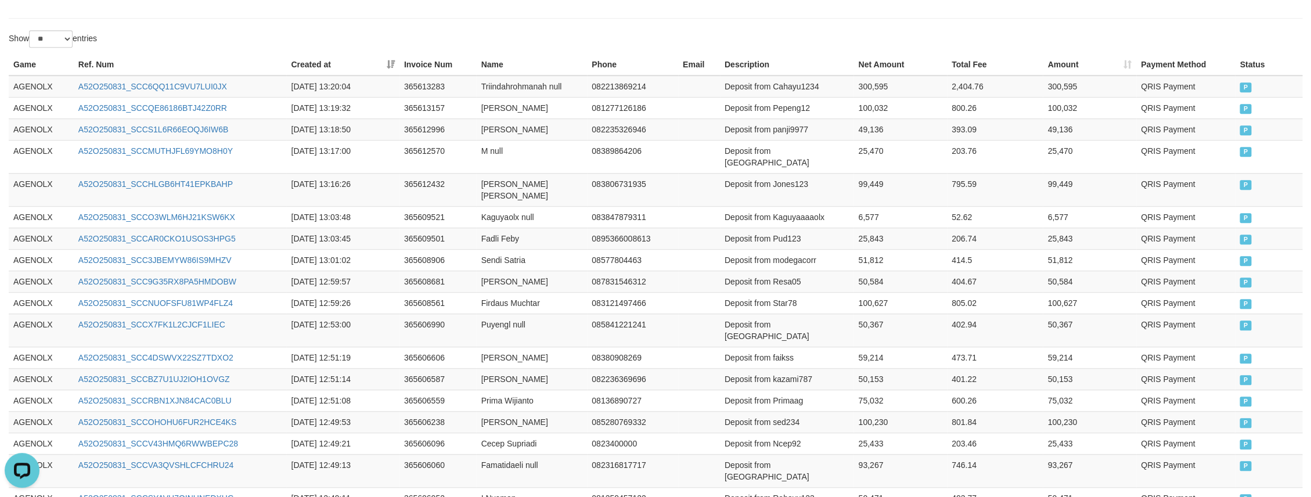
scroll to position [601, 0]
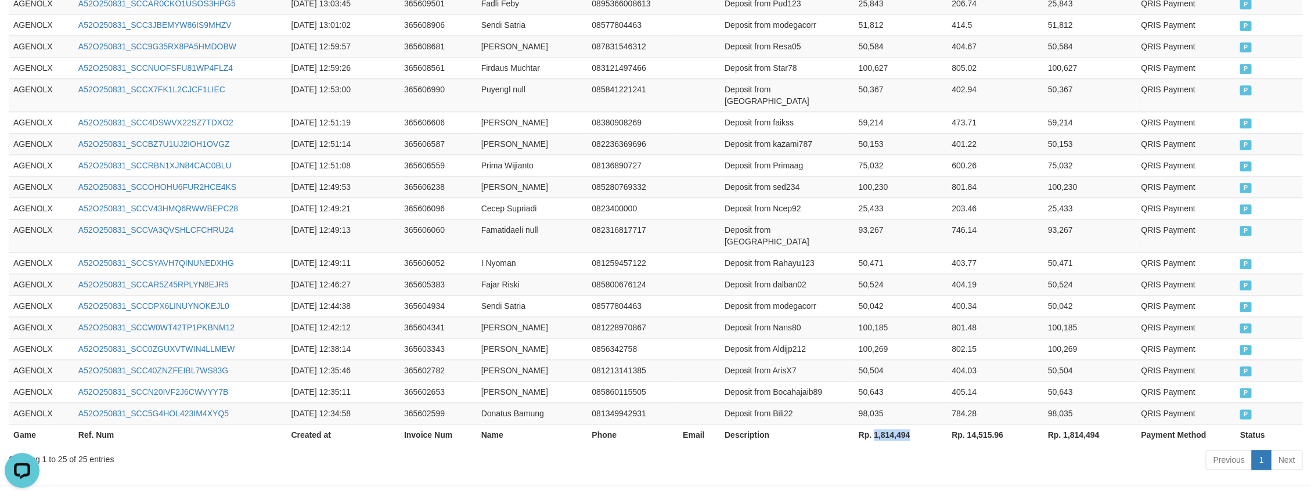
drag, startPoint x: 917, startPoint y: 400, endPoint x: 874, endPoint y: 399, distance: 43.5
click at [874, 424] on th "Rp. 1,814,494" at bounding box center [899, 434] width 93 height 21
copy th "1,814,494"
drag, startPoint x: 904, startPoint y: 385, endPoint x: 903, endPoint y: 400, distance: 14.6
click at [904, 424] on th "Rp. 1,814,494" at bounding box center [899, 434] width 93 height 21
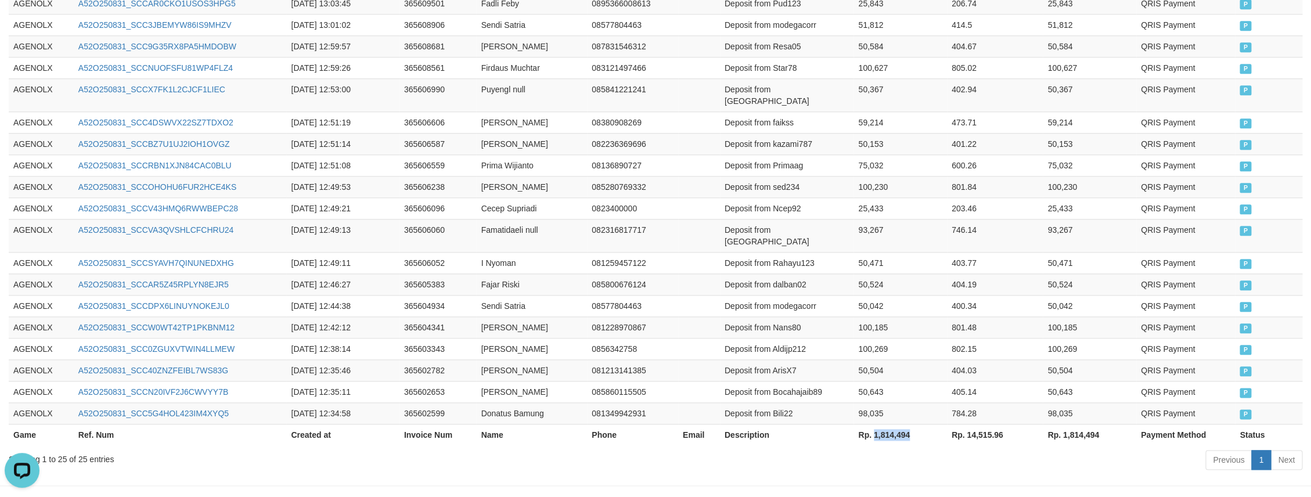
drag, startPoint x: 911, startPoint y: 397, endPoint x: 874, endPoint y: 400, distance: 36.7
click at [874, 424] on th "Rp. 1,814,494" at bounding box center [899, 434] width 93 height 21
copy th "1,814,494"
